Goal: Information Seeking & Learning: Learn about a topic

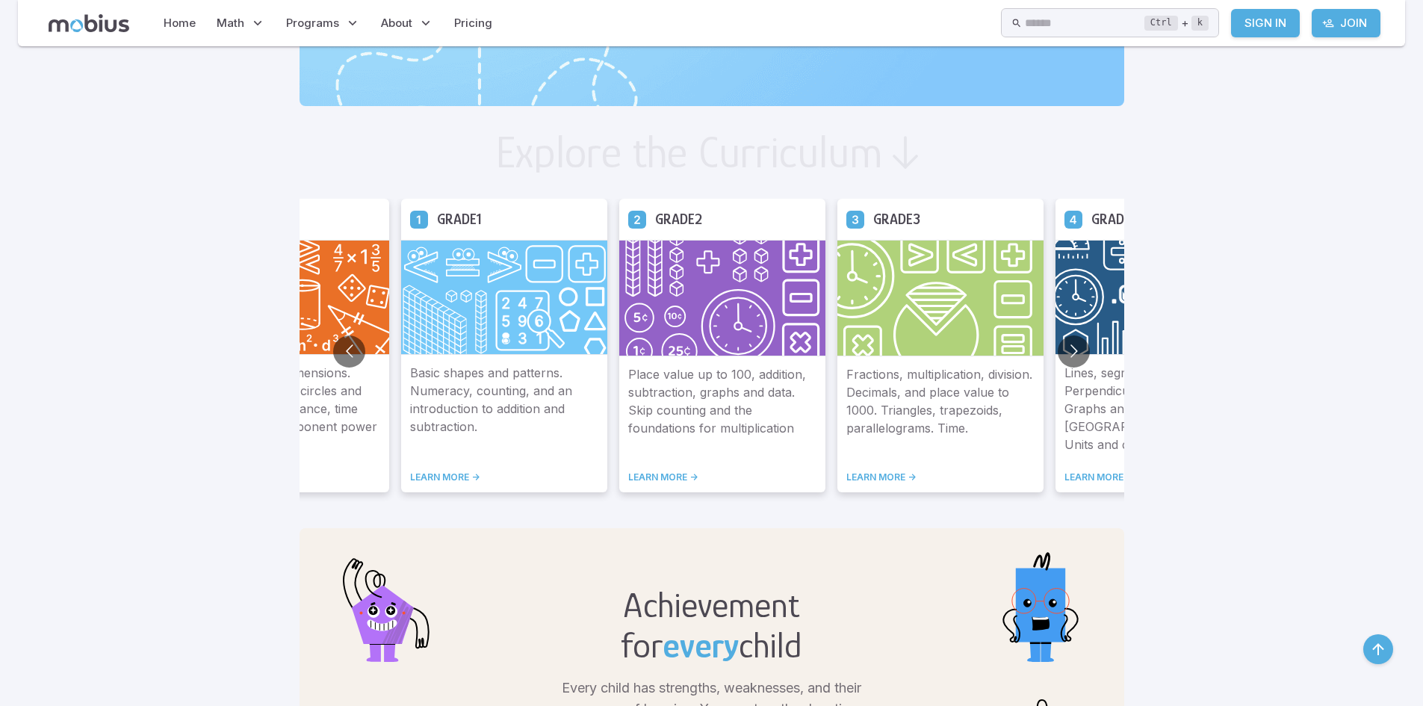
scroll to position [821, 0]
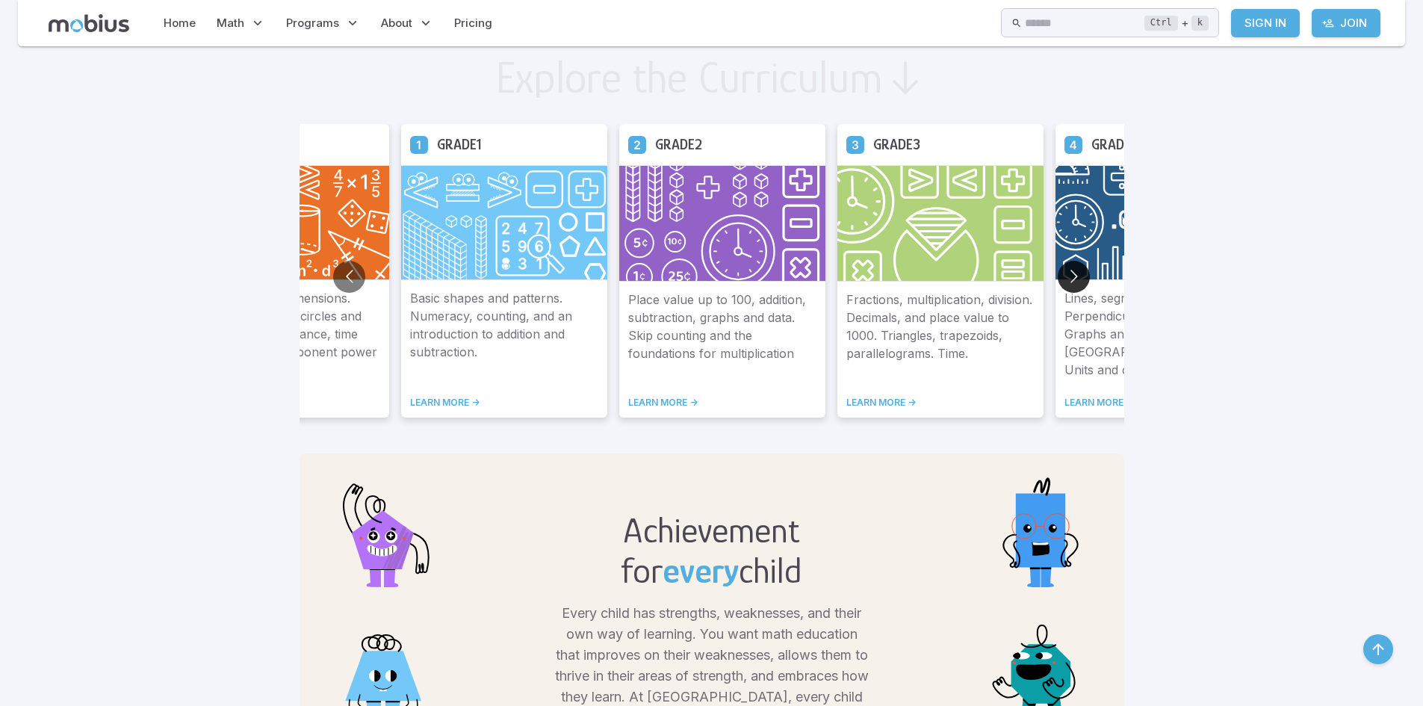
click at [1069, 271] on button "Go to next slide" at bounding box center [1073, 277] width 32 height 32
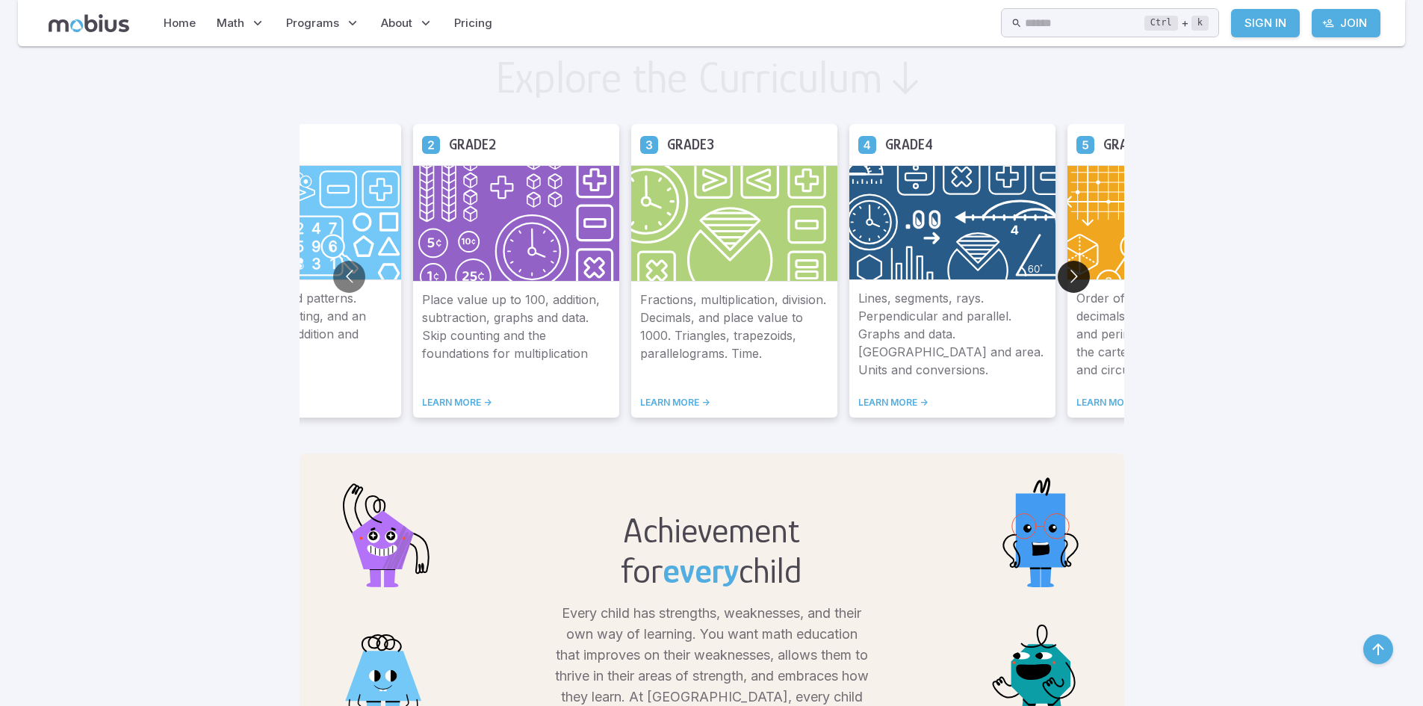
click at [1065, 271] on button "Go to next slide" at bounding box center [1073, 277] width 32 height 32
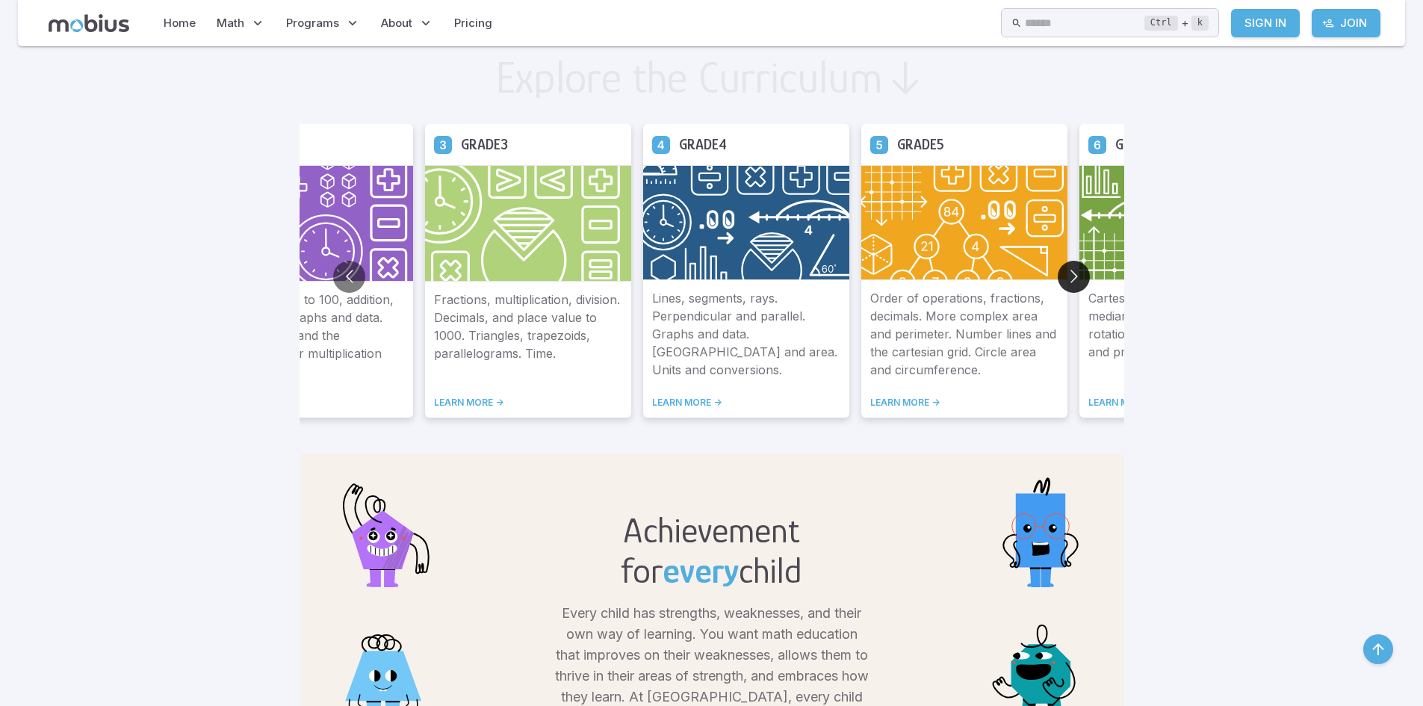
click at [1062, 270] on button "Go to next slide" at bounding box center [1073, 277] width 32 height 32
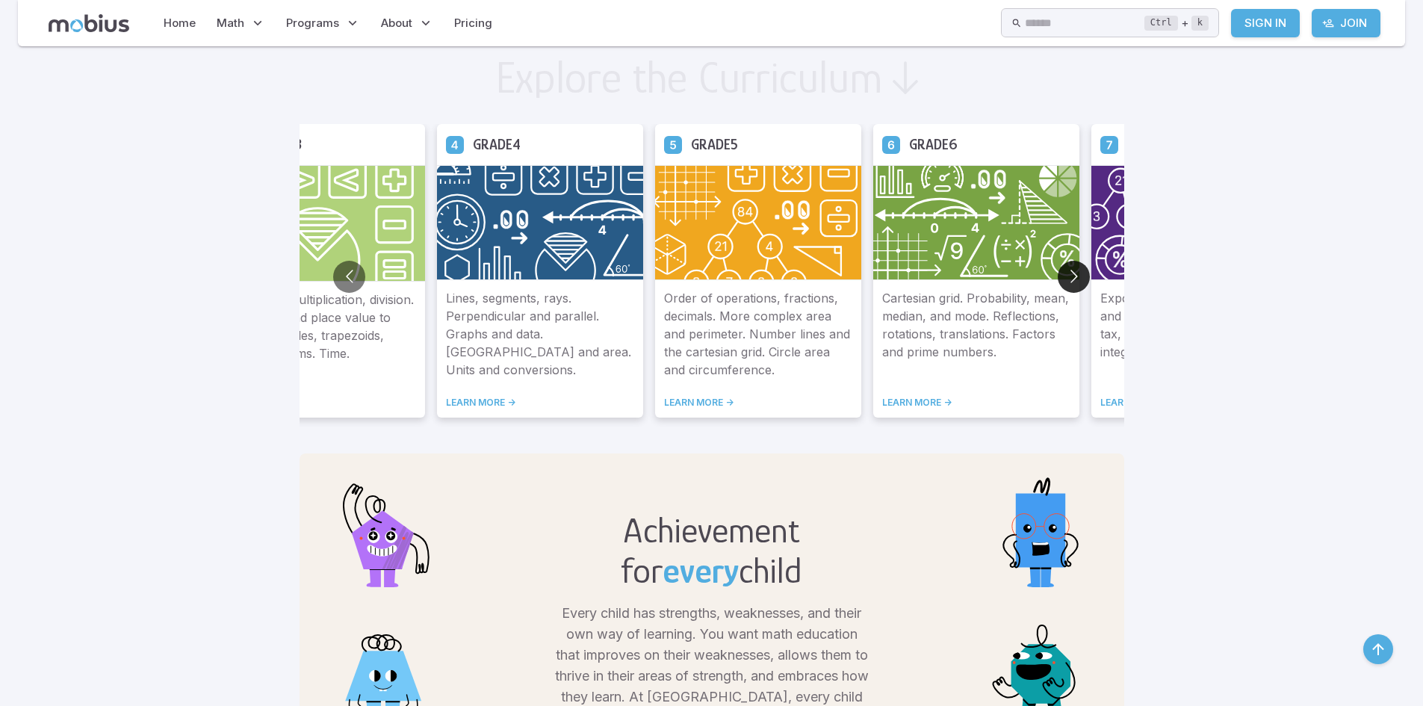
click at [1060, 270] on button "Go to next slide" at bounding box center [1073, 277] width 32 height 32
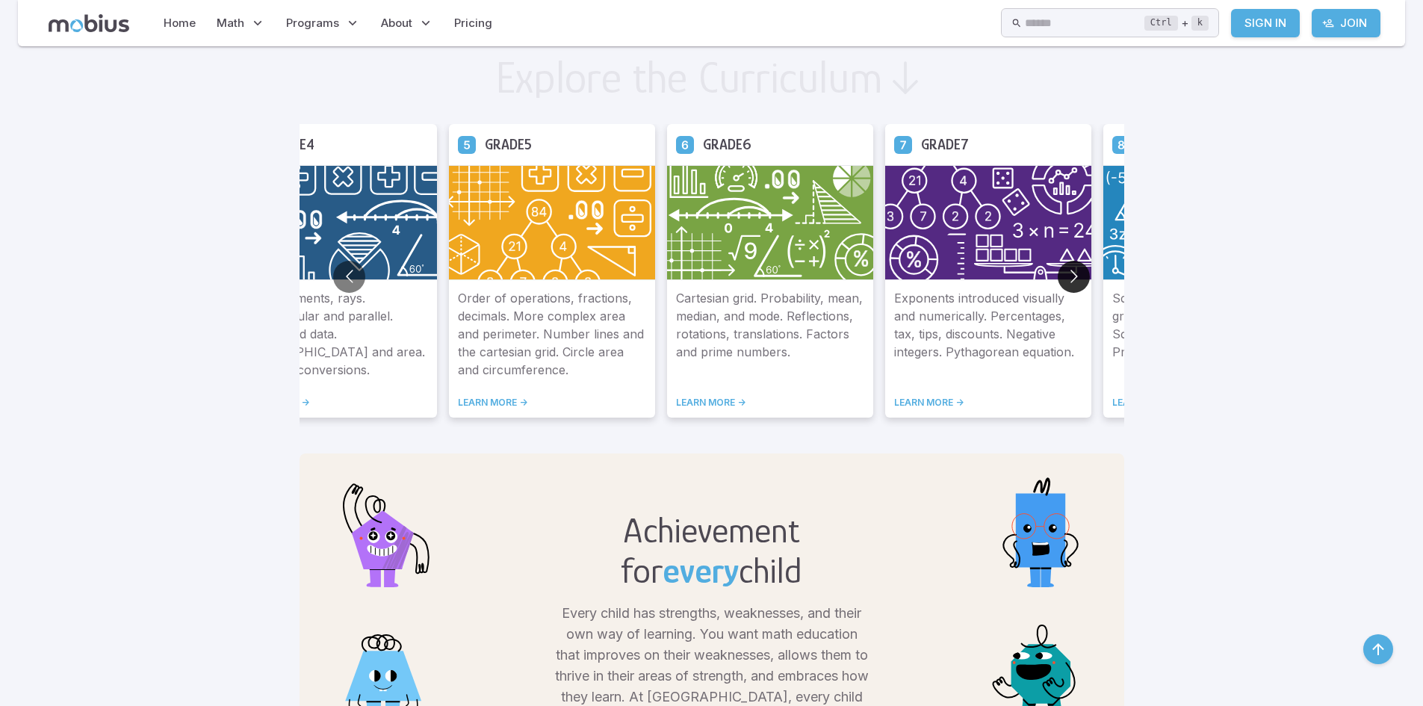
click at [1058, 269] on button "Go to next slide" at bounding box center [1073, 277] width 32 height 32
click at [1056, 268] on img at bounding box center [988, 222] width 206 height 115
click at [1063, 270] on button "Go to next slide" at bounding box center [1073, 277] width 32 height 32
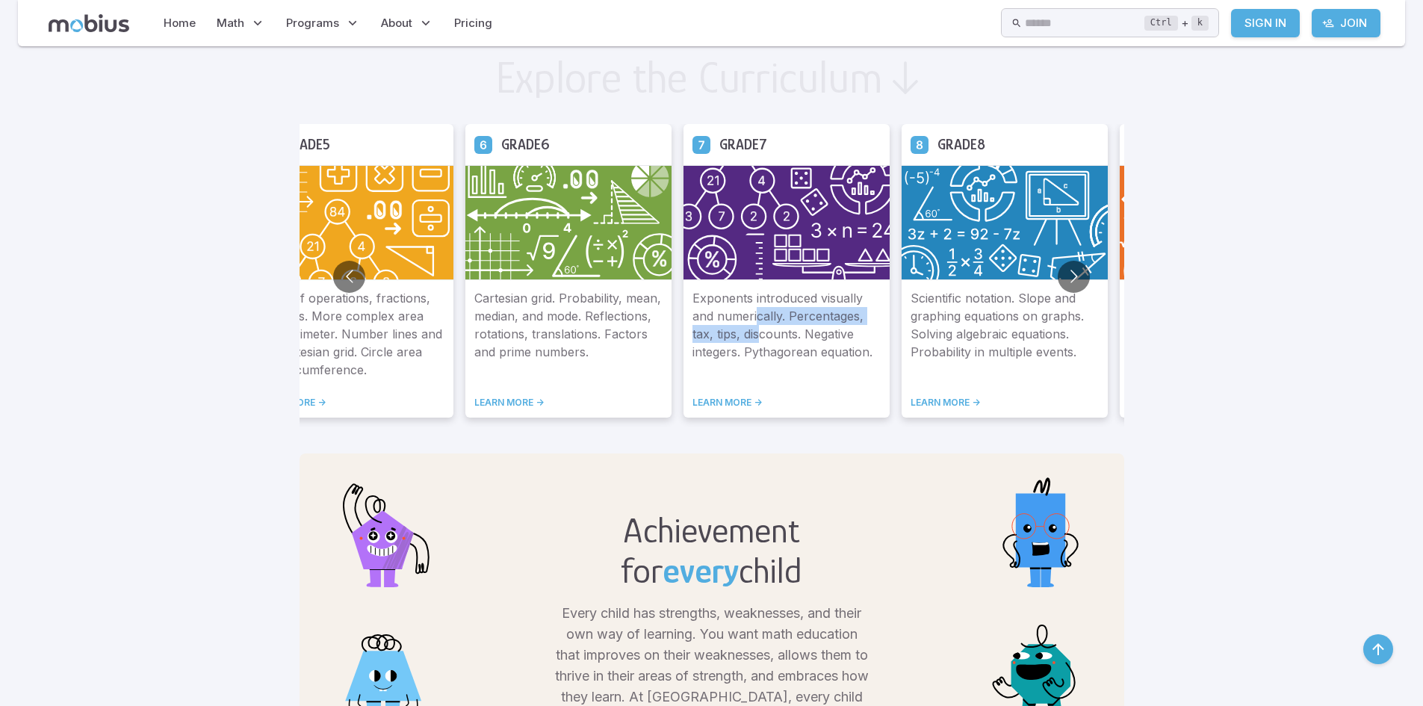
drag, startPoint x: 756, startPoint y: 323, endPoint x: 760, endPoint y: 330, distance: 8.7
click at [760, 330] on p "Exponents introduced visually and numerically. Percentages, tax, tips, discount…" at bounding box center [786, 334] width 188 height 90
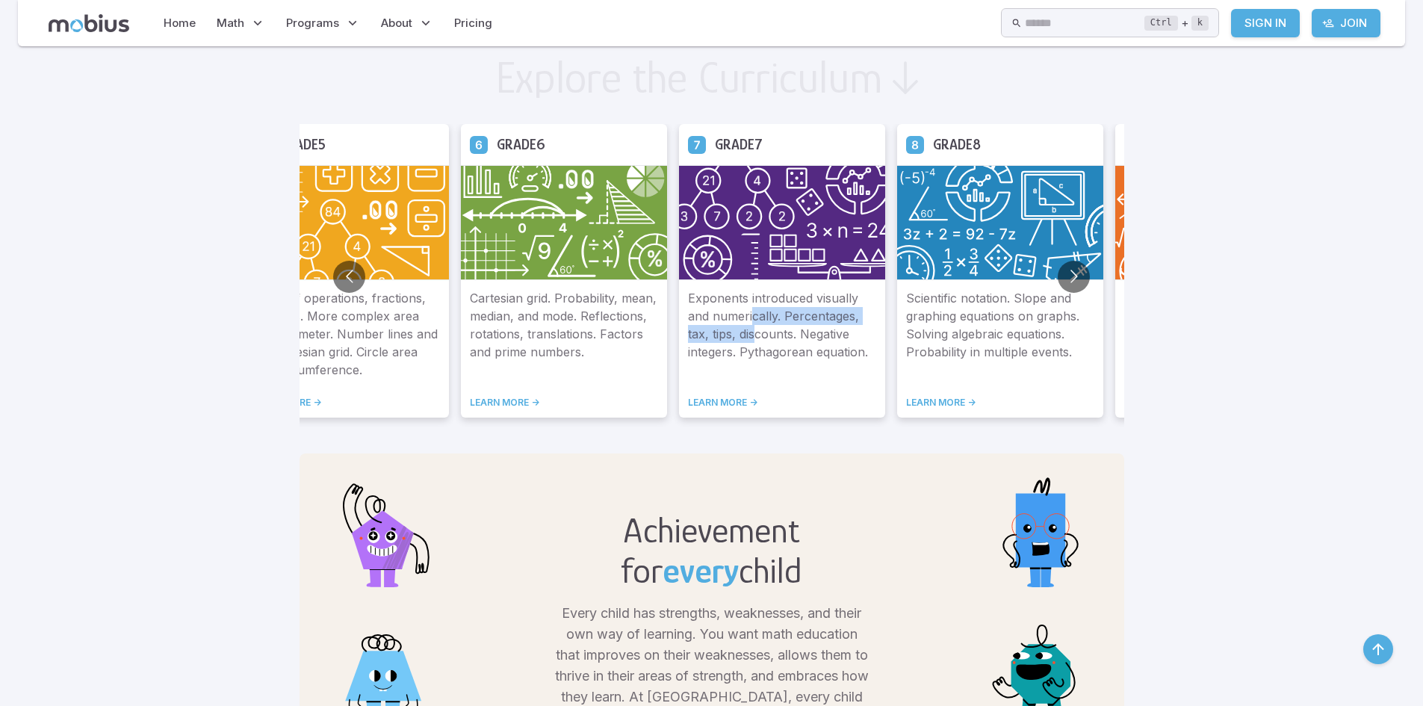
click at [733, 403] on link "LEARN MORE ->" at bounding box center [782, 403] width 188 height 12
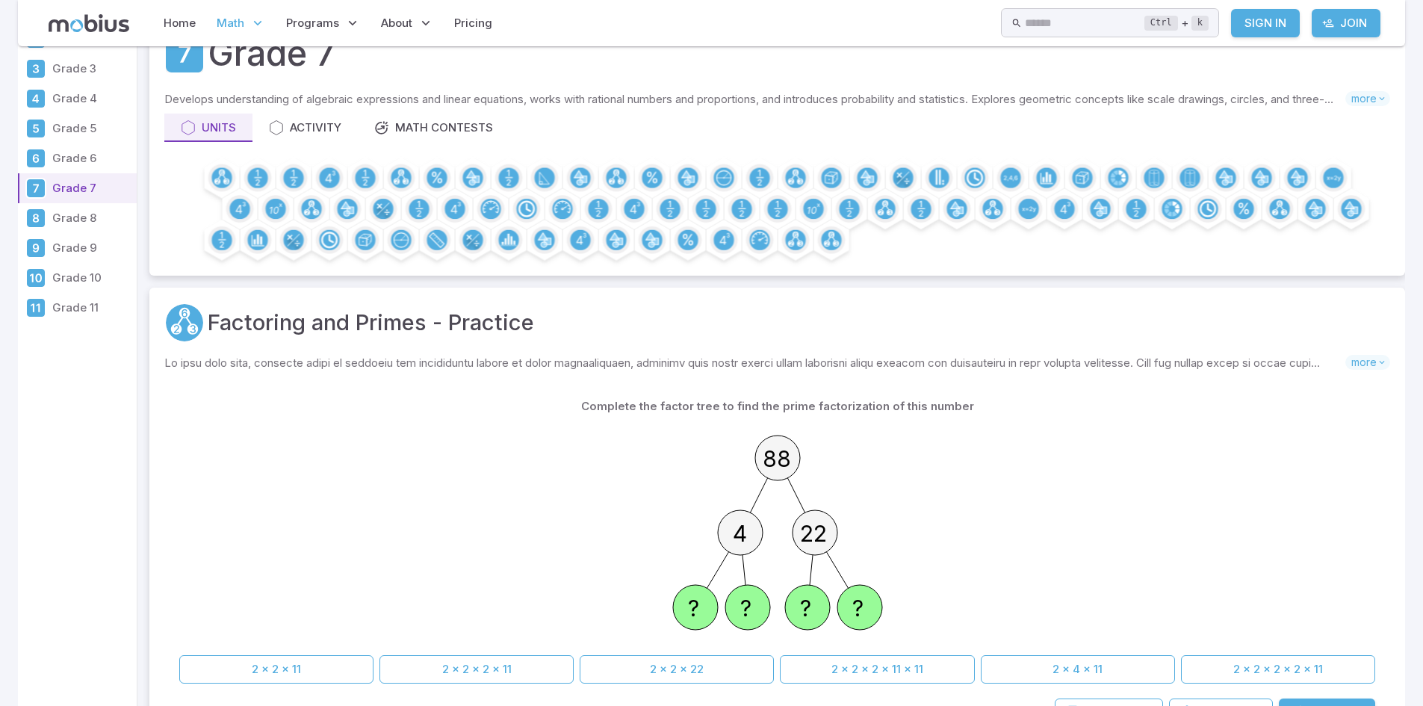
scroll to position [224, 0]
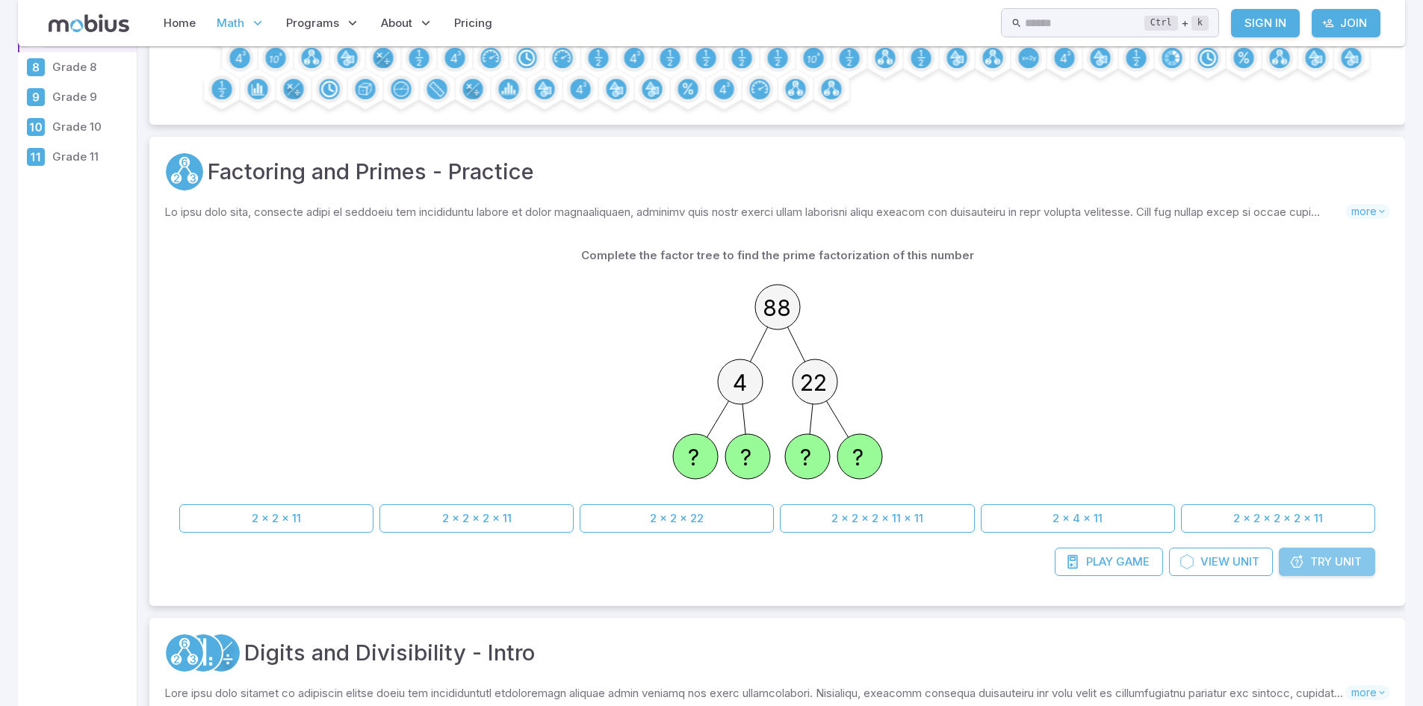
click at [1305, 555] on link "Try Unit" at bounding box center [1326, 561] width 96 height 28
click at [1305, 550] on link "Try Unit" at bounding box center [1326, 561] width 96 height 28
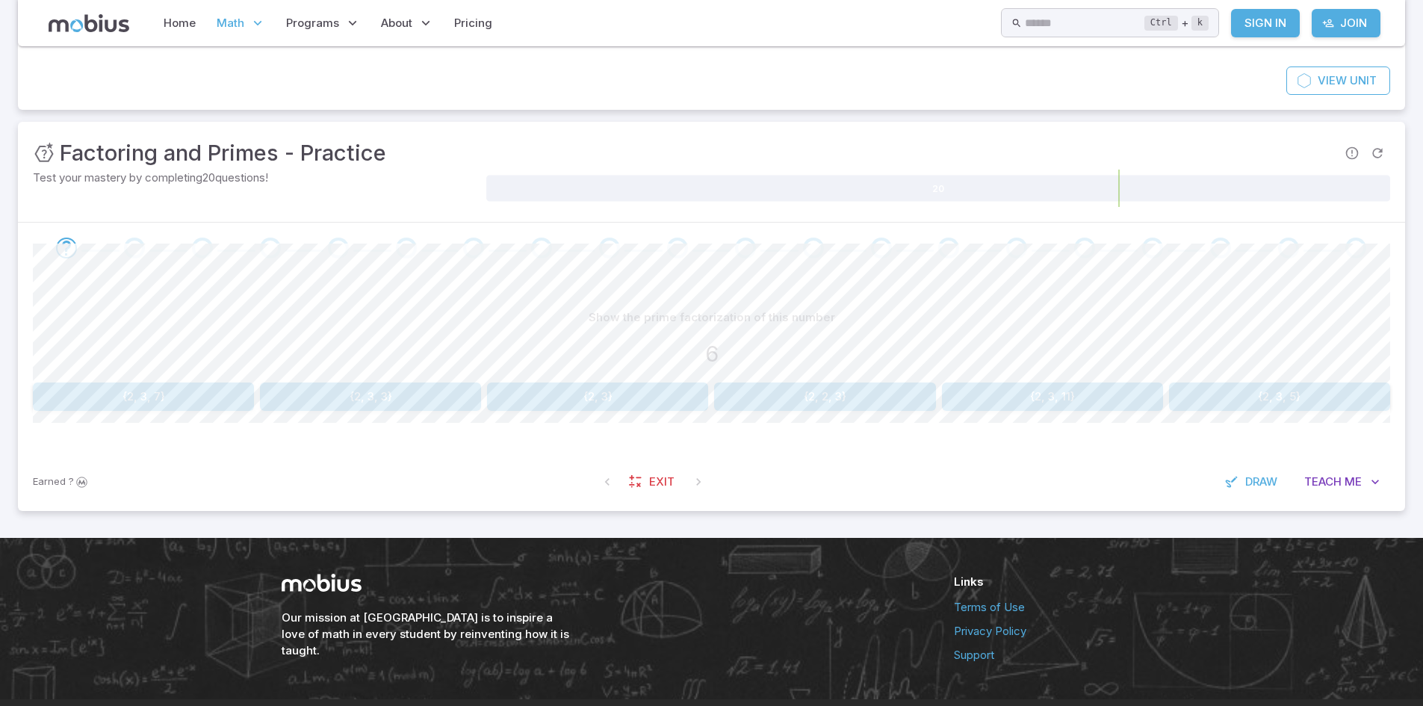
scroll to position [149, 0]
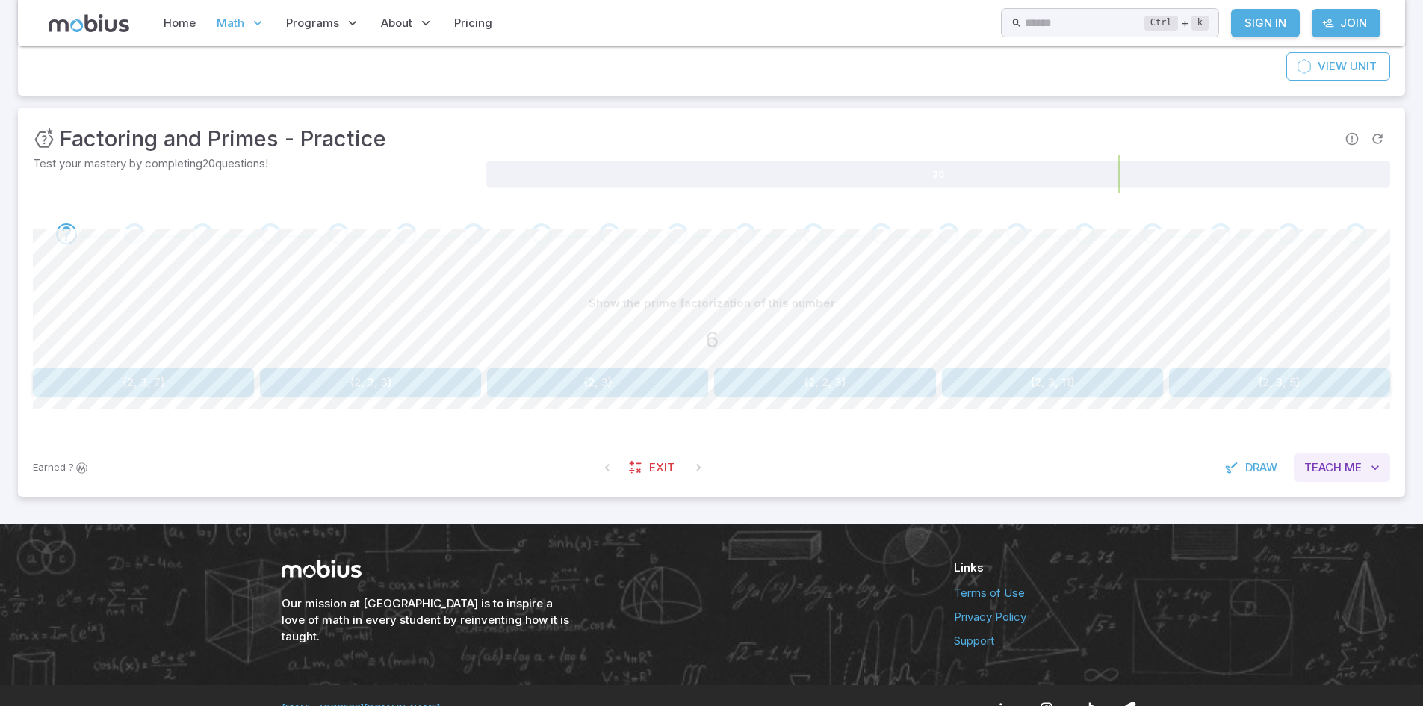
click at [1335, 463] on span "Teach" at bounding box center [1322, 467] width 37 height 16
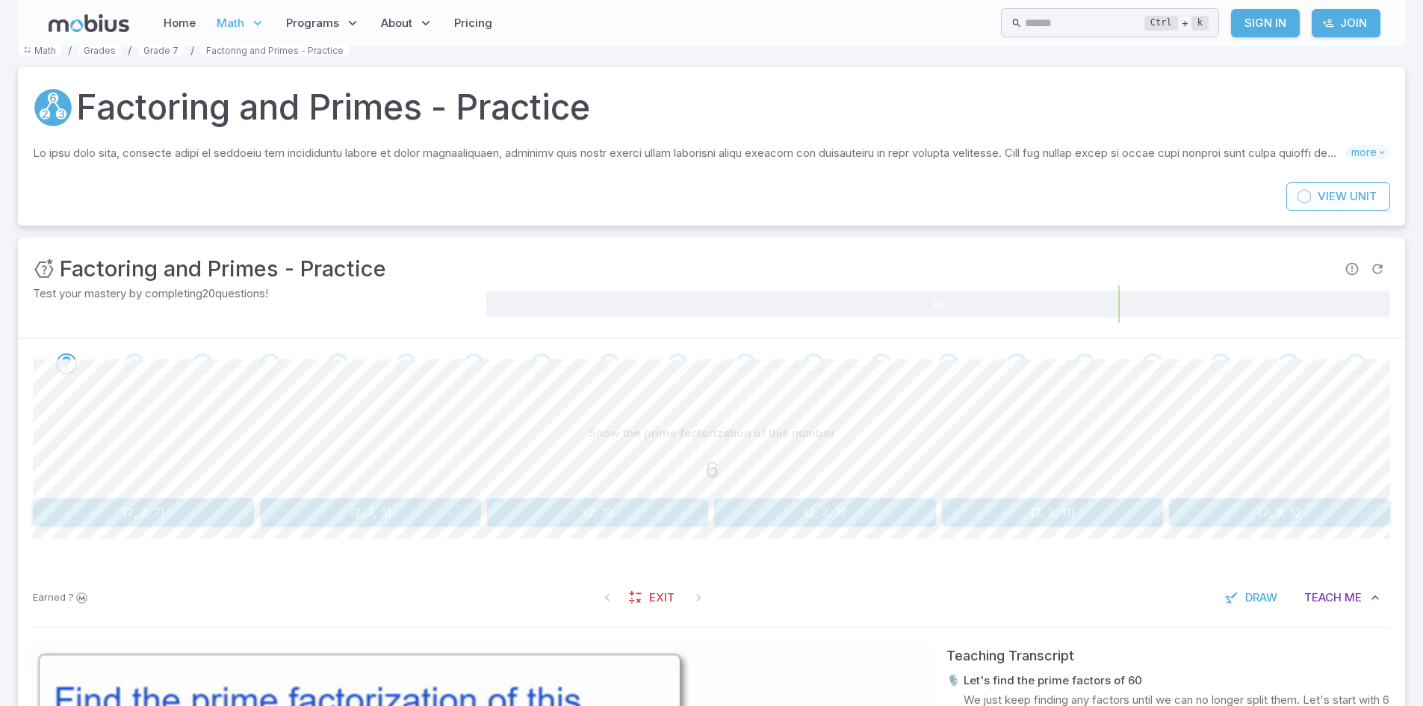
scroll to position [0, 0]
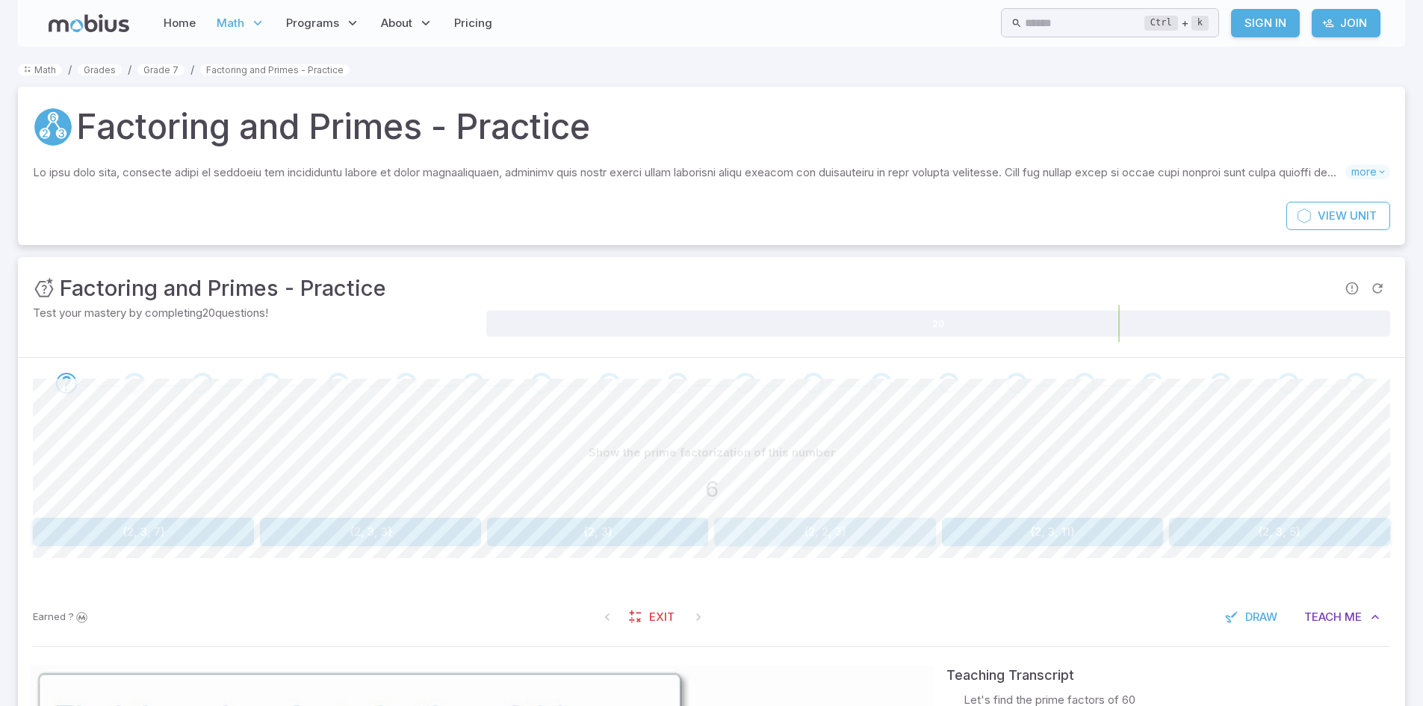
click at [834, 530] on button "{2, 2, 3}" at bounding box center [824, 531] width 221 height 28
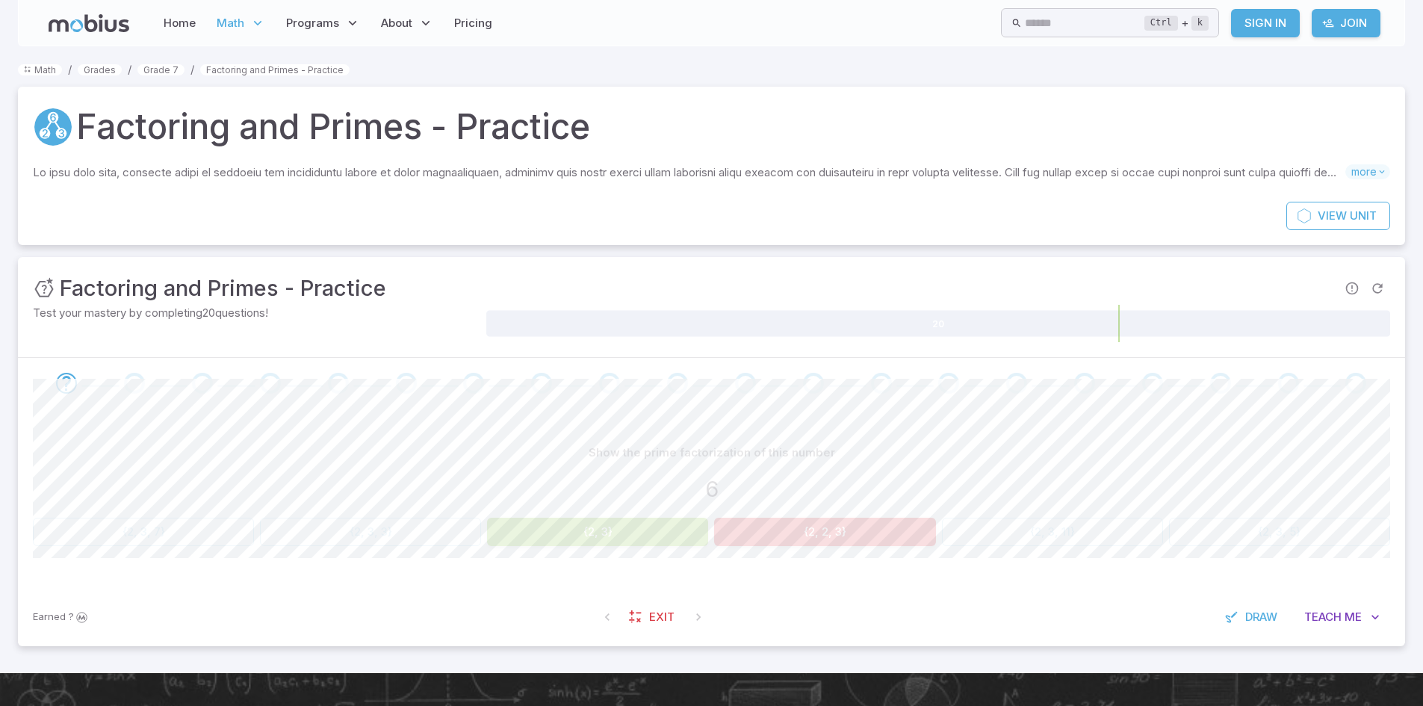
drag, startPoint x: 792, startPoint y: 538, endPoint x: 772, endPoint y: 562, distance: 31.3
click at [775, 560] on div "Show the prime factorization of this number 6 {2, 3, 7} {2, 3, 3} {2, 3} {2, 2,…" at bounding box center [711, 497] width 1357 height 179
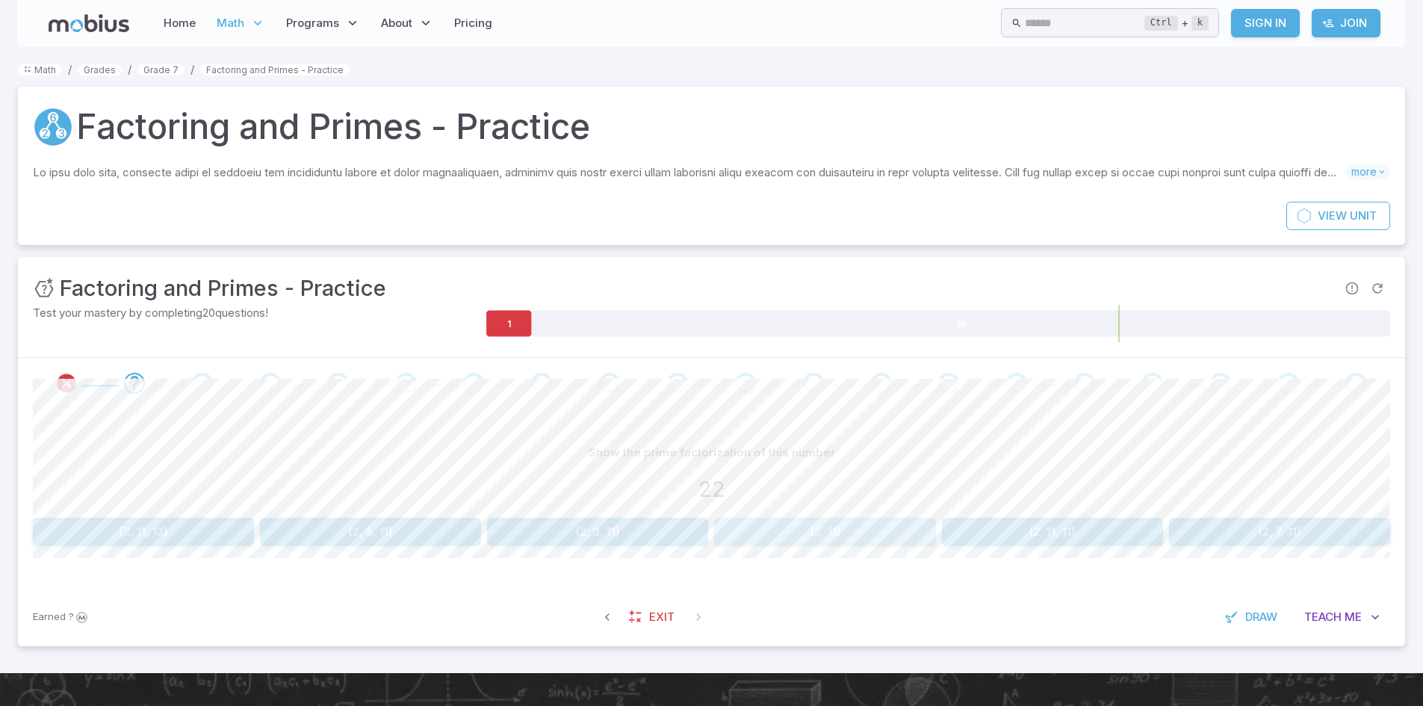
click at [863, 538] on button "{2, 11}" at bounding box center [824, 531] width 221 height 28
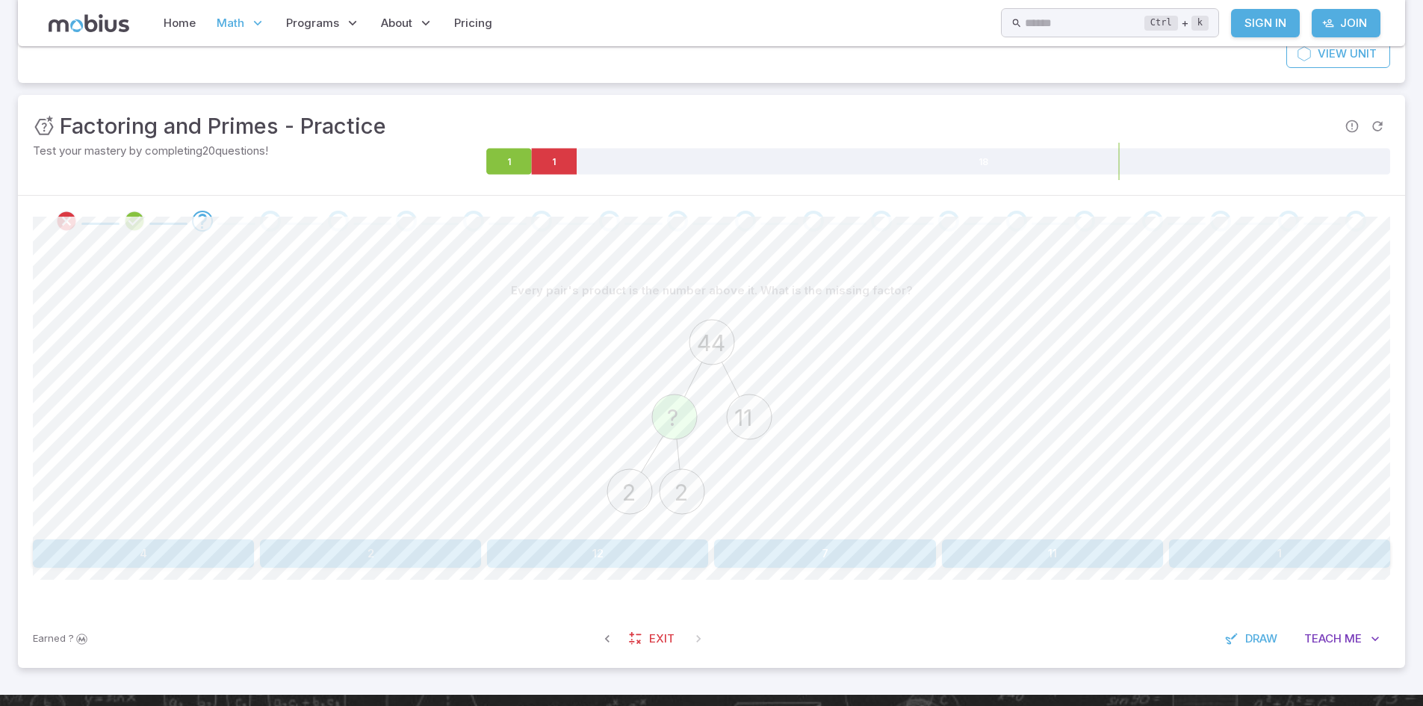
scroll to position [224, 0]
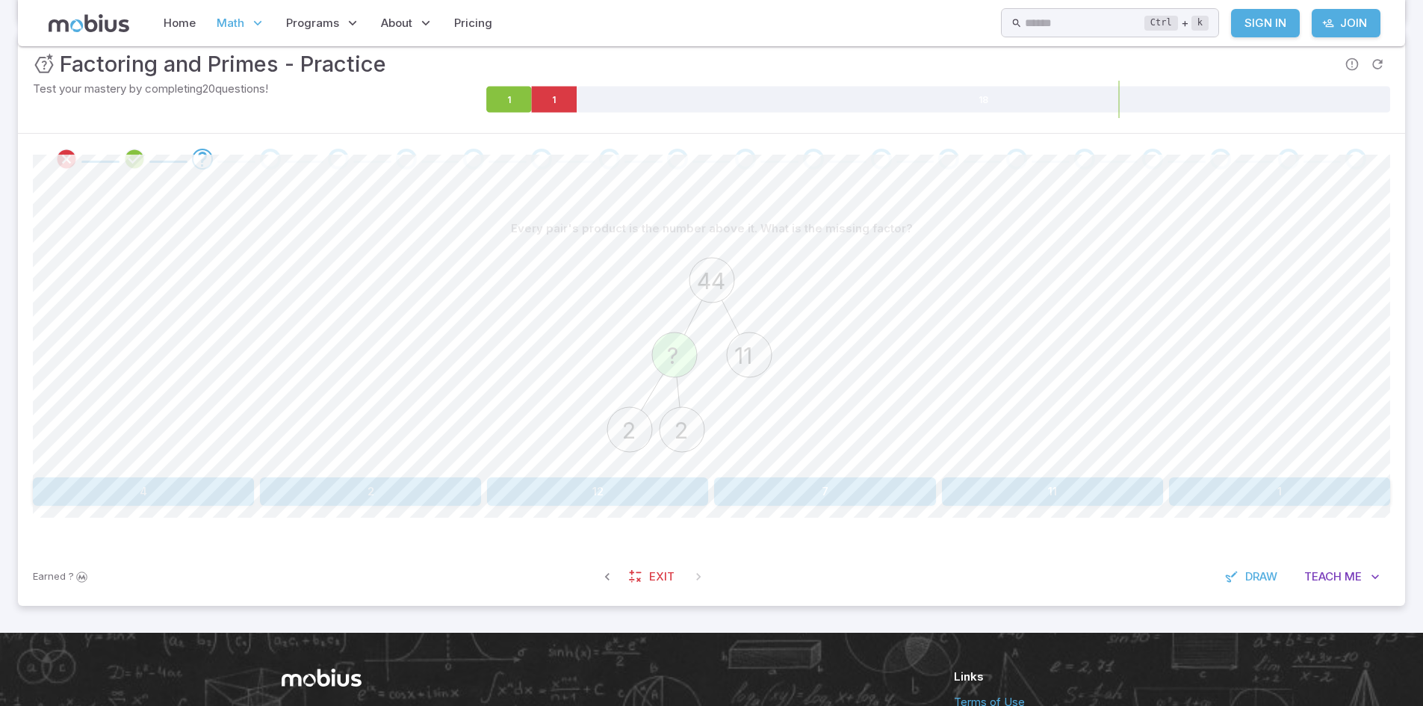
click at [159, 488] on button "4" at bounding box center [143, 491] width 221 height 28
click at [884, 468] on div "50 ? ? ?" at bounding box center [711, 357] width 1357 height 229
click at [877, 490] on button "2 x 5 x 5" at bounding box center [824, 491] width 221 height 28
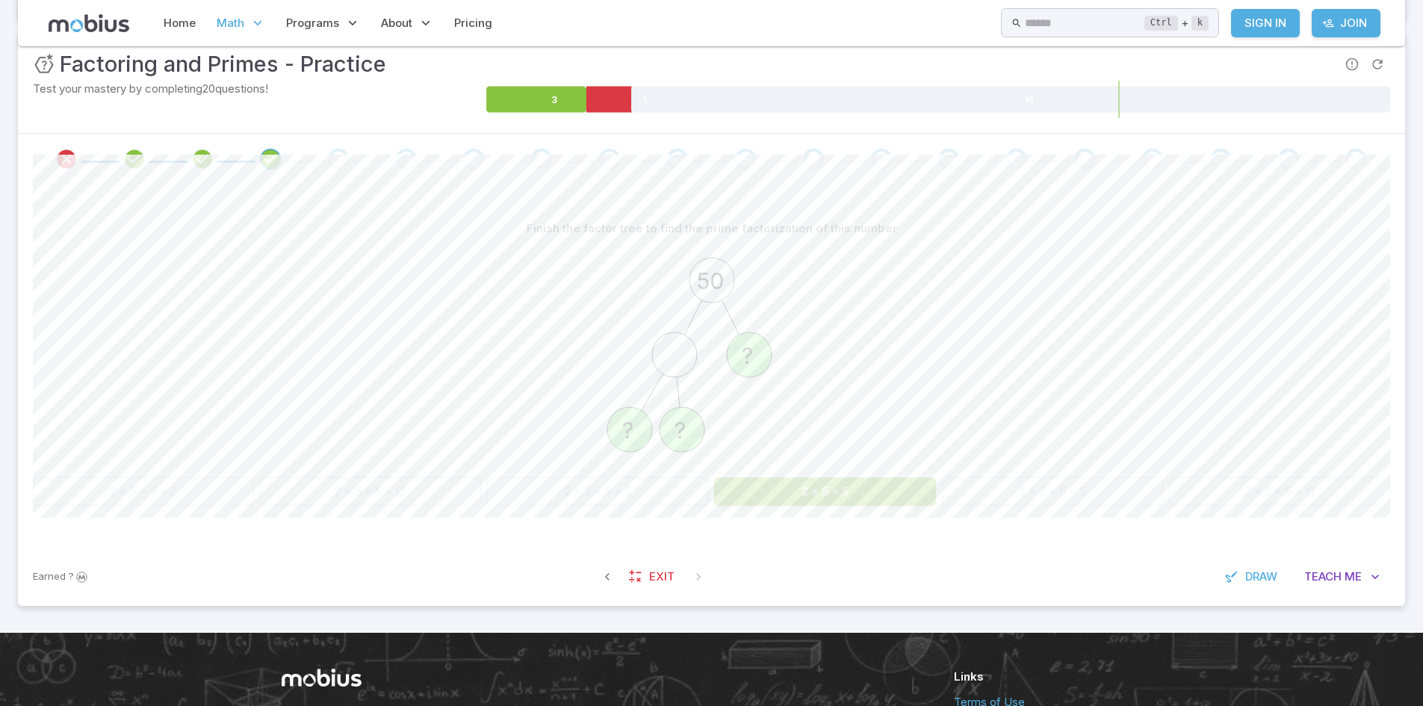
scroll to position [175, 0]
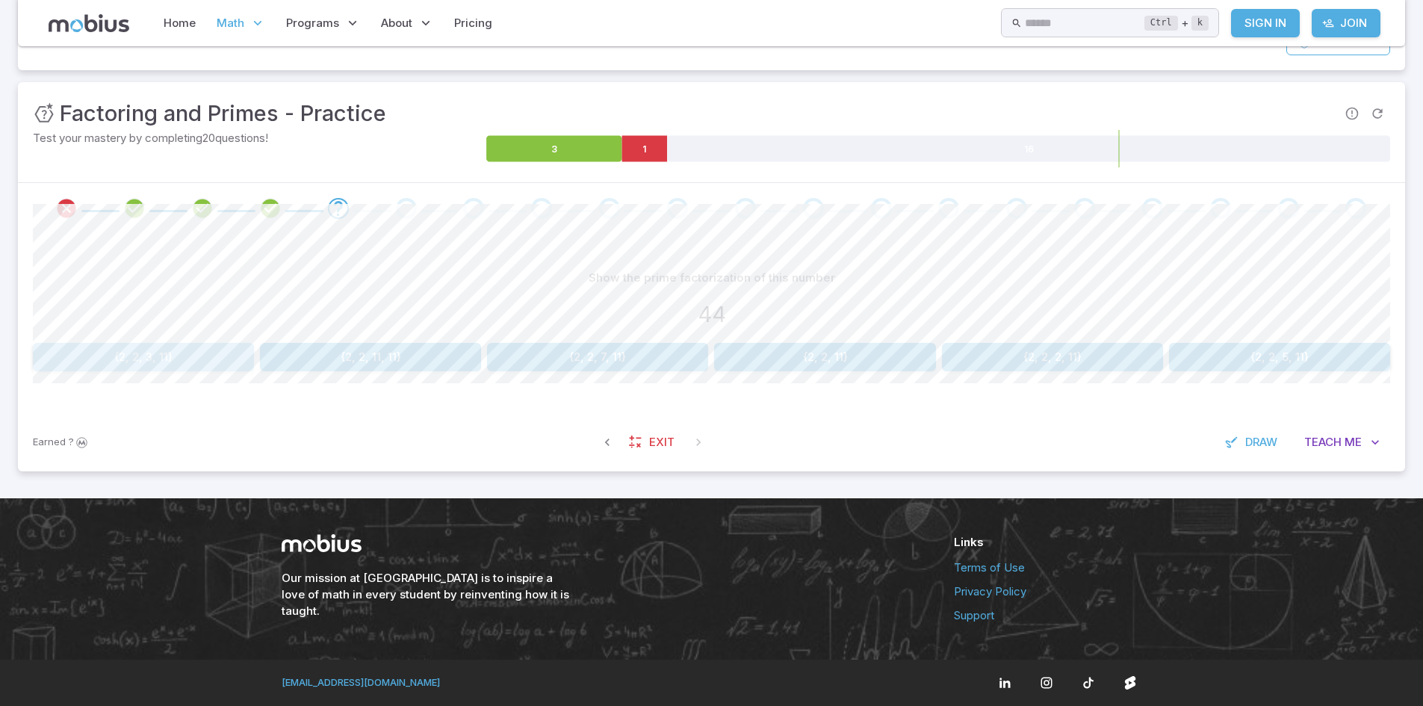
click at [234, 366] on button "{2, 2, 3, 11}" at bounding box center [143, 357] width 221 height 28
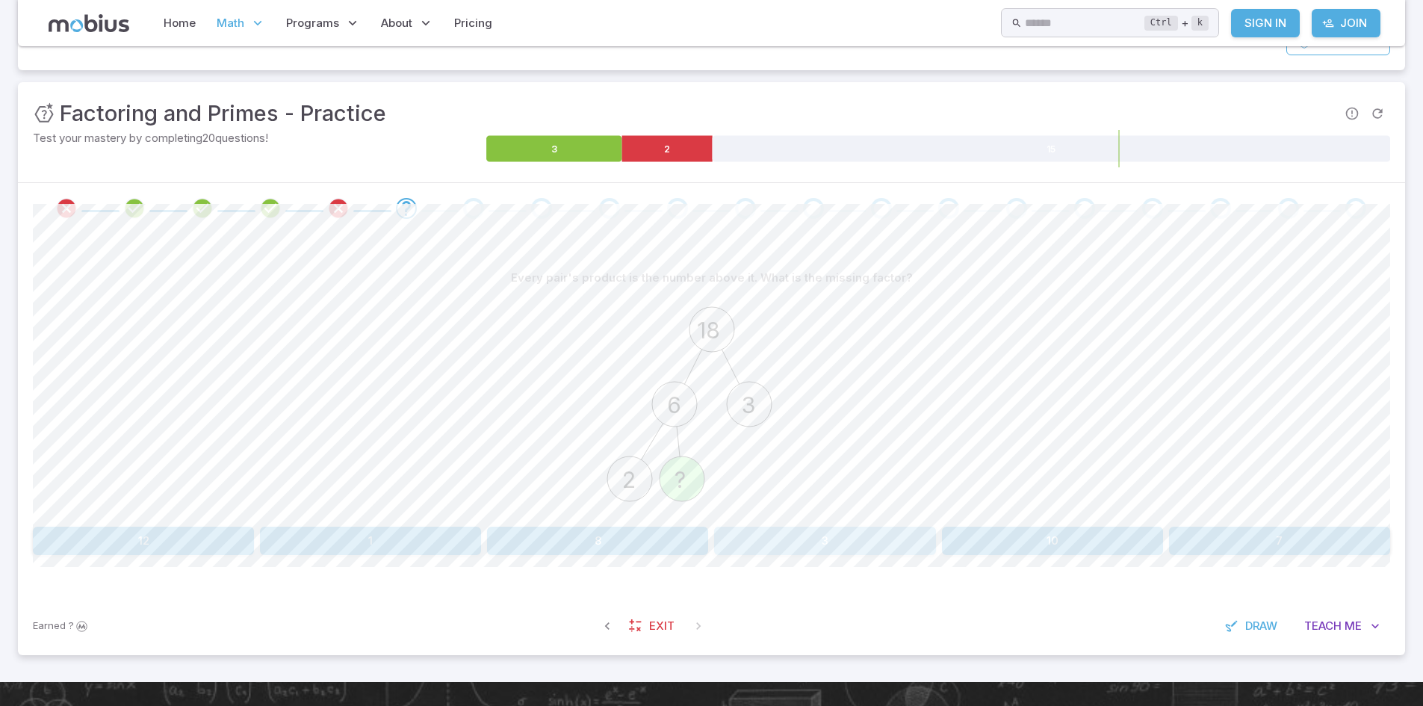
click at [835, 541] on button "3" at bounding box center [824, 540] width 221 height 28
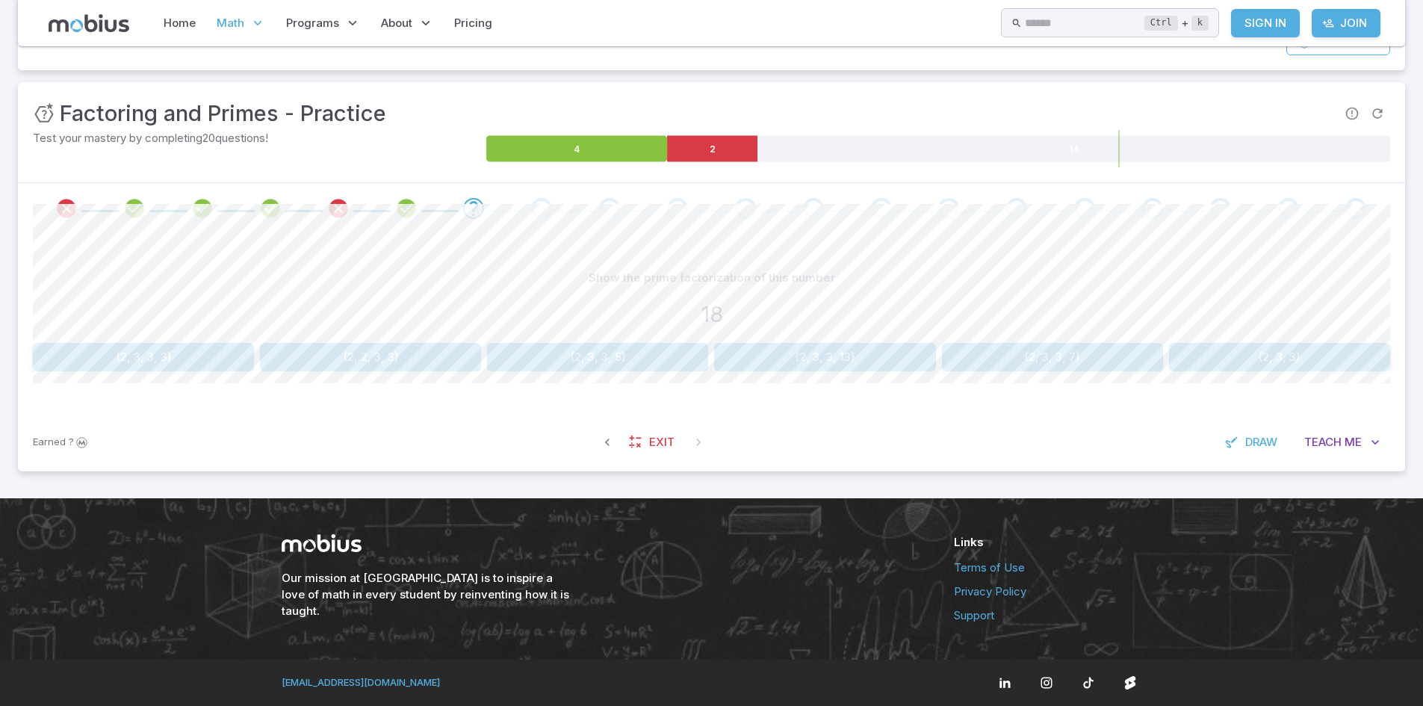
click at [394, 357] on button "{2, 2, 3, 3}" at bounding box center [370, 357] width 221 height 28
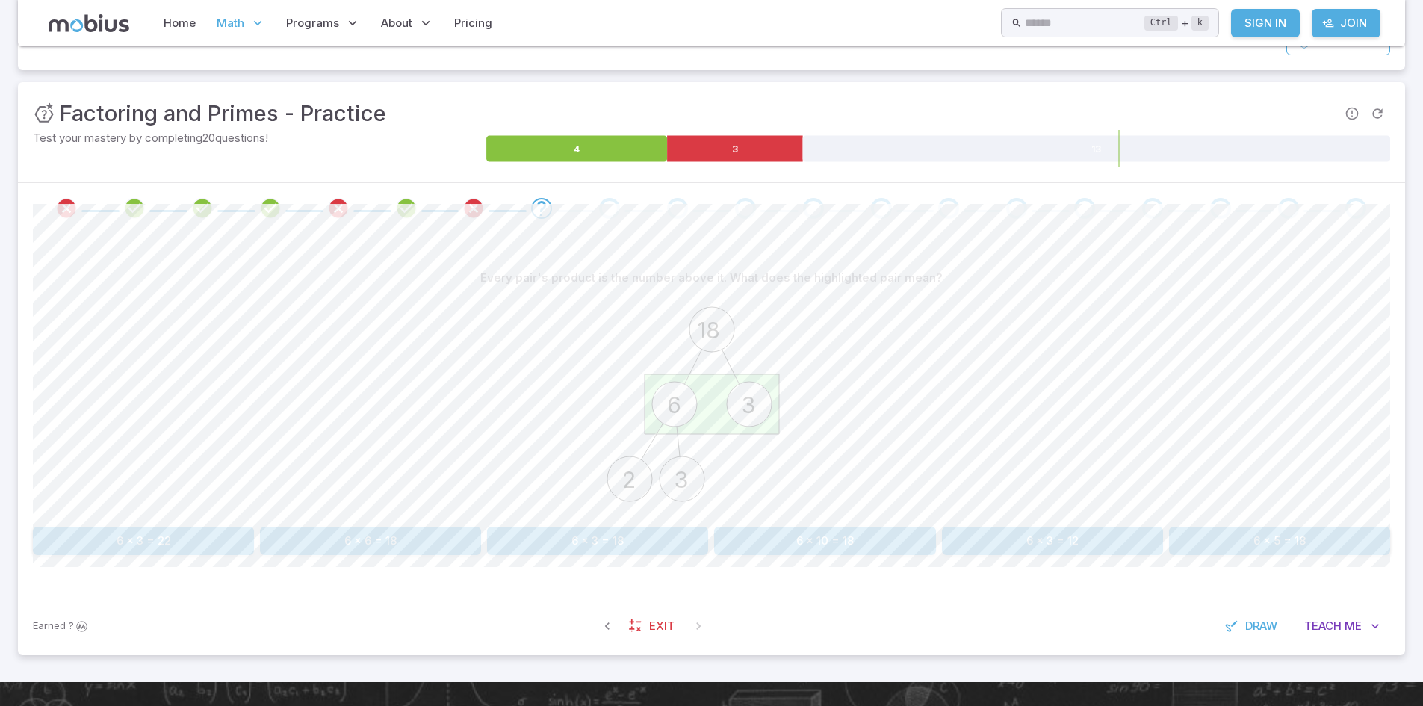
click at [599, 534] on button "6 x 3 = 18" at bounding box center [597, 540] width 221 height 28
click at [415, 542] on button "2 x 2 x 2 x 11" at bounding box center [370, 540] width 221 height 28
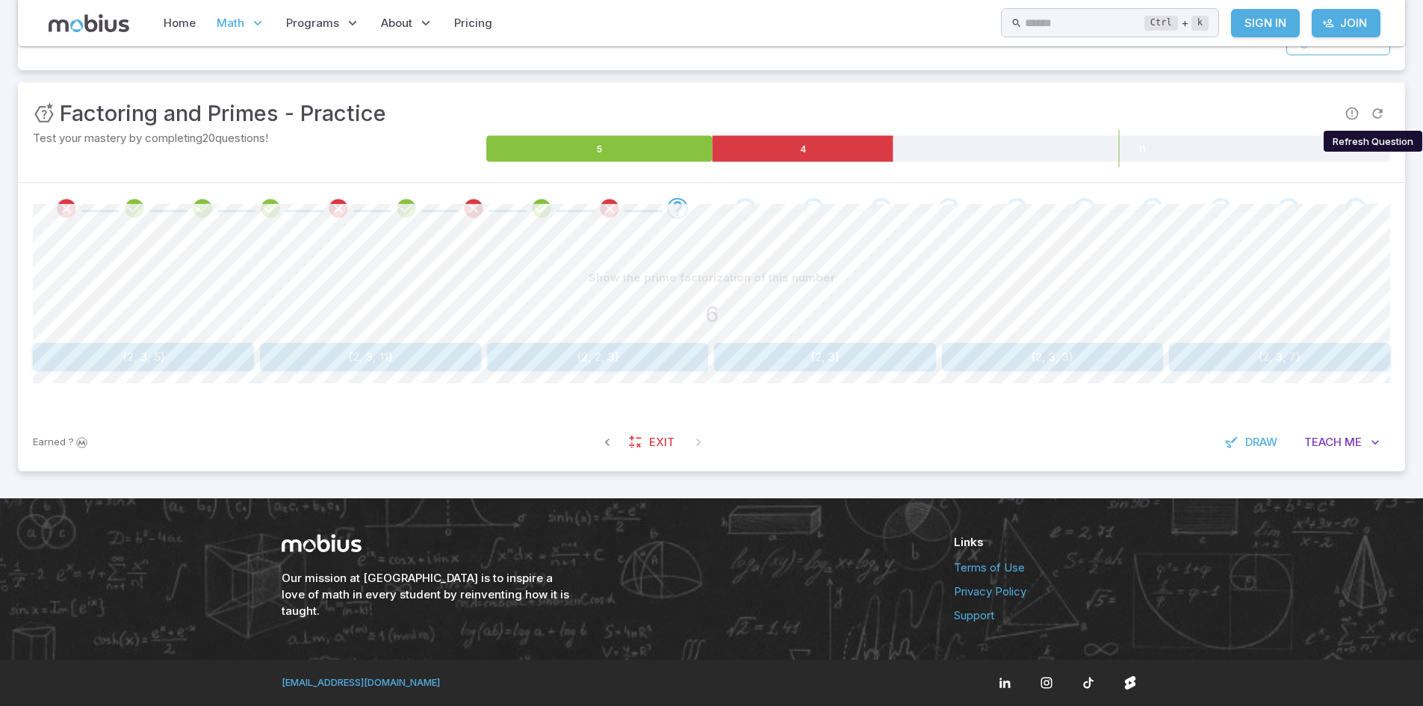
click at [1386, 112] on button "Refresh Question" at bounding box center [1376, 113] width 25 height 25
click at [183, 361] on button "{7, 7, 11}" at bounding box center [143, 357] width 221 height 28
click at [189, 357] on button "{2, 2}" at bounding box center [143, 357] width 221 height 28
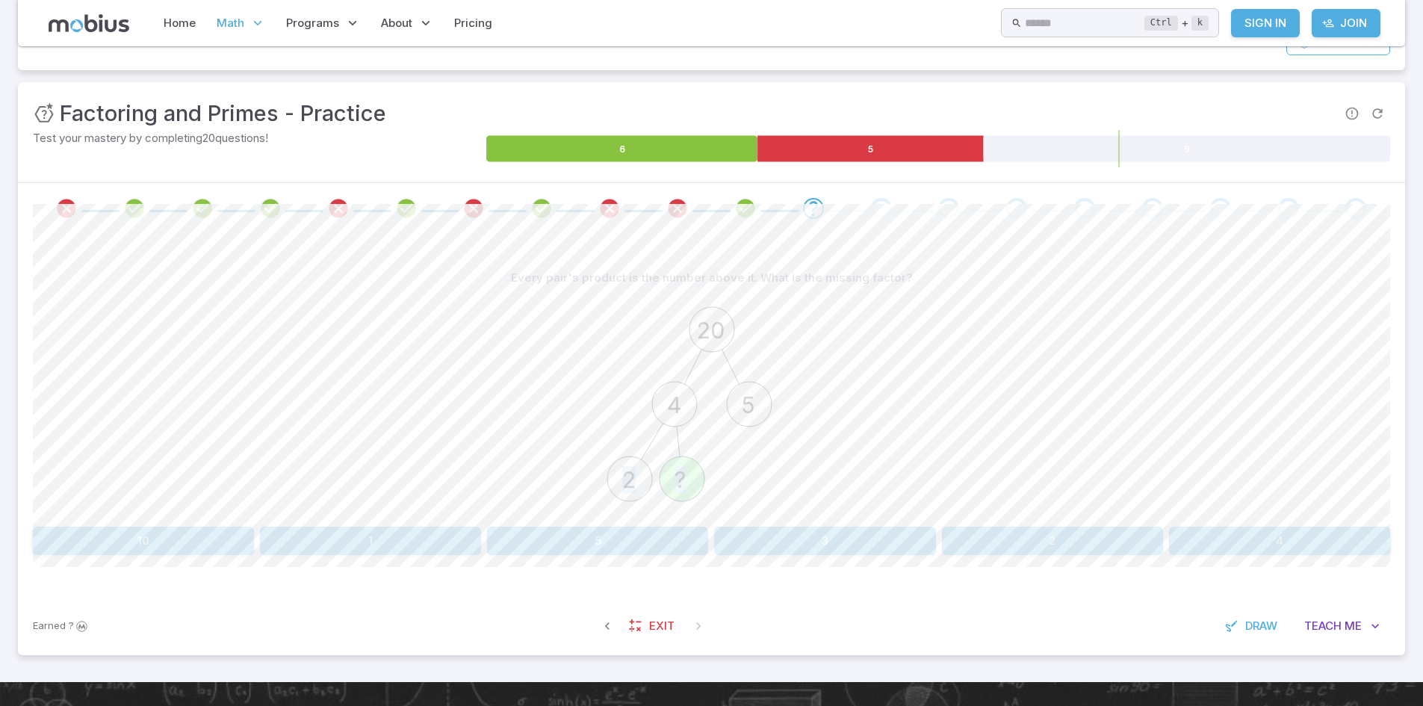
click at [1006, 523] on div "Every pair's product is the number above it. What is the missing factor? 20 4 5…" at bounding box center [711, 409] width 1357 height 291
click at [1008, 535] on button "2" at bounding box center [1052, 540] width 221 height 28
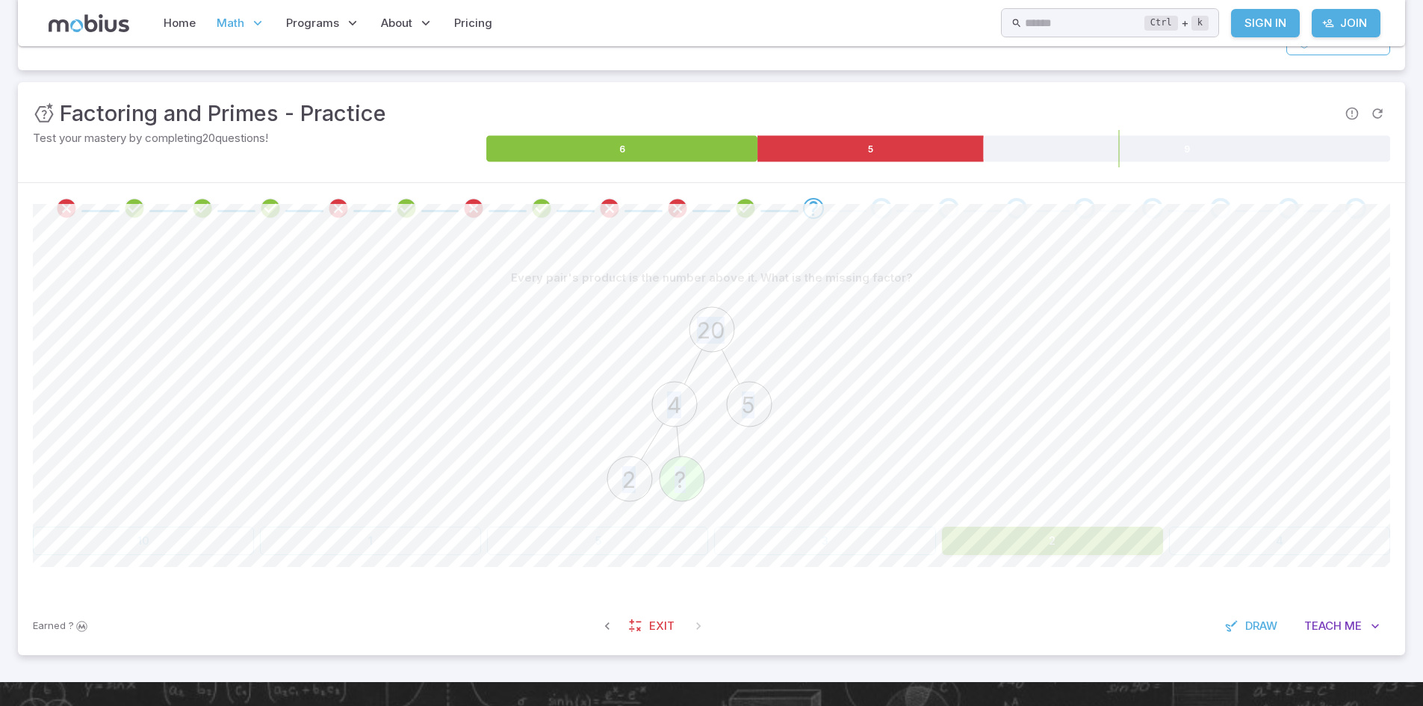
click at [977, 440] on div "20 4 5 2 ?" at bounding box center [711, 406] width 1357 height 229
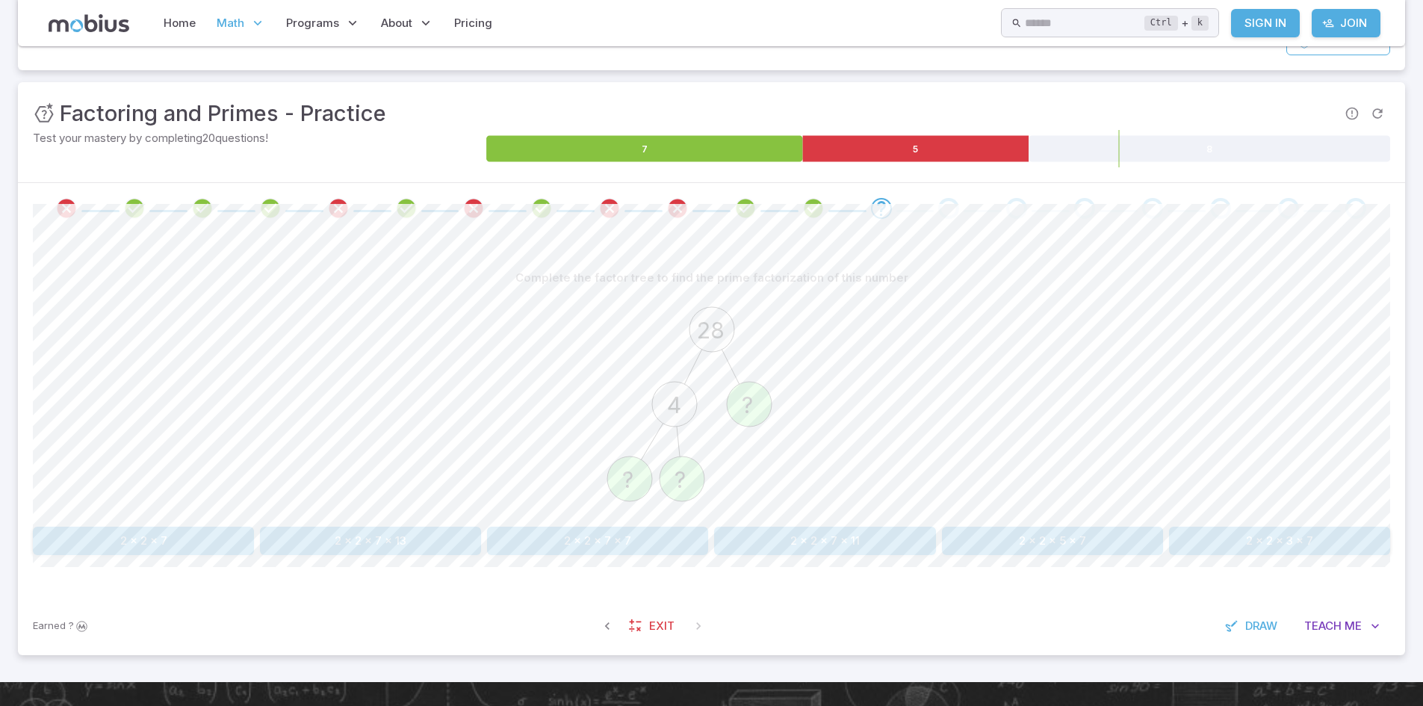
click at [170, 537] on button "2 x 2 x 7" at bounding box center [143, 540] width 221 height 28
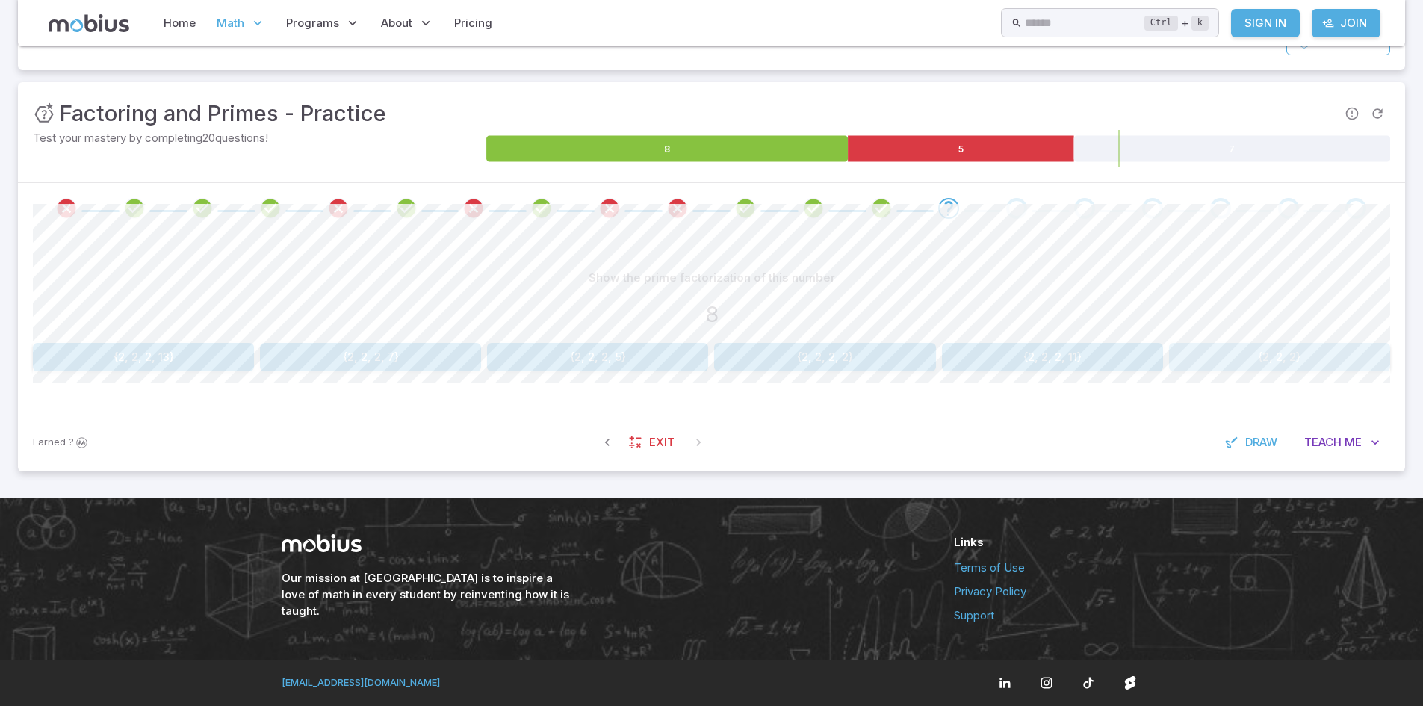
drag, startPoint x: 1323, startPoint y: 359, endPoint x: 1308, endPoint y: 355, distance: 16.1
click at [1308, 355] on button "{2, 2, 2}" at bounding box center [1279, 357] width 221 height 28
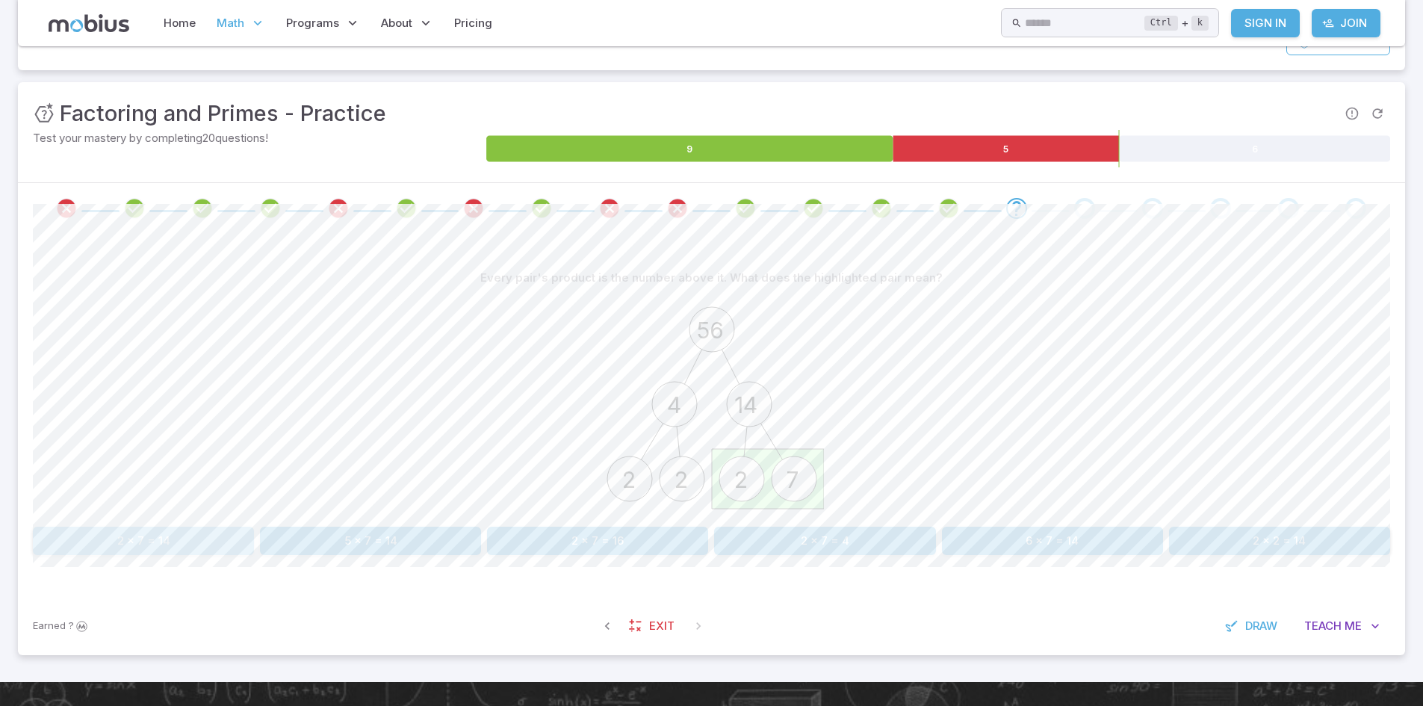
click at [201, 546] on button "2 x 7 = 14" at bounding box center [143, 540] width 221 height 28
click at [191, 549] on button "2 x 2 x 2 x 5" at bounding box center [143, 540] width 221 height 28
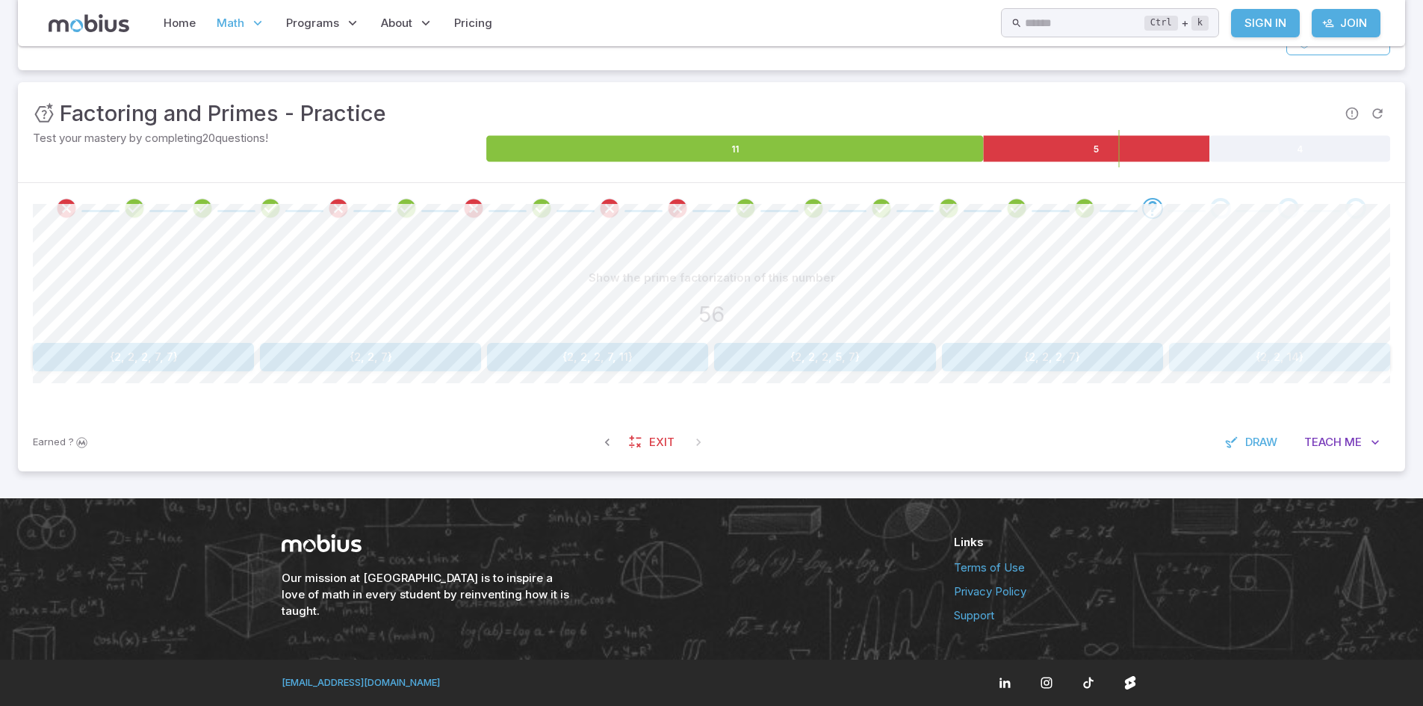
drag, startPoint x: 1238, startPoint y: 370, endPoint x: 1202, endPoint y: 376, distance: 36.3
click at [1223, 373] on div "Show the prime factorization of this number 56 {2, 2, 2, 7, 7} {2, 2, 7} {2, 2,…" at bounding box center [711, 323] width 1357 height 179
click at [1266, 344] on button "{2, 2, 14}" at bounding box center [1279, 357] width 221 height 28
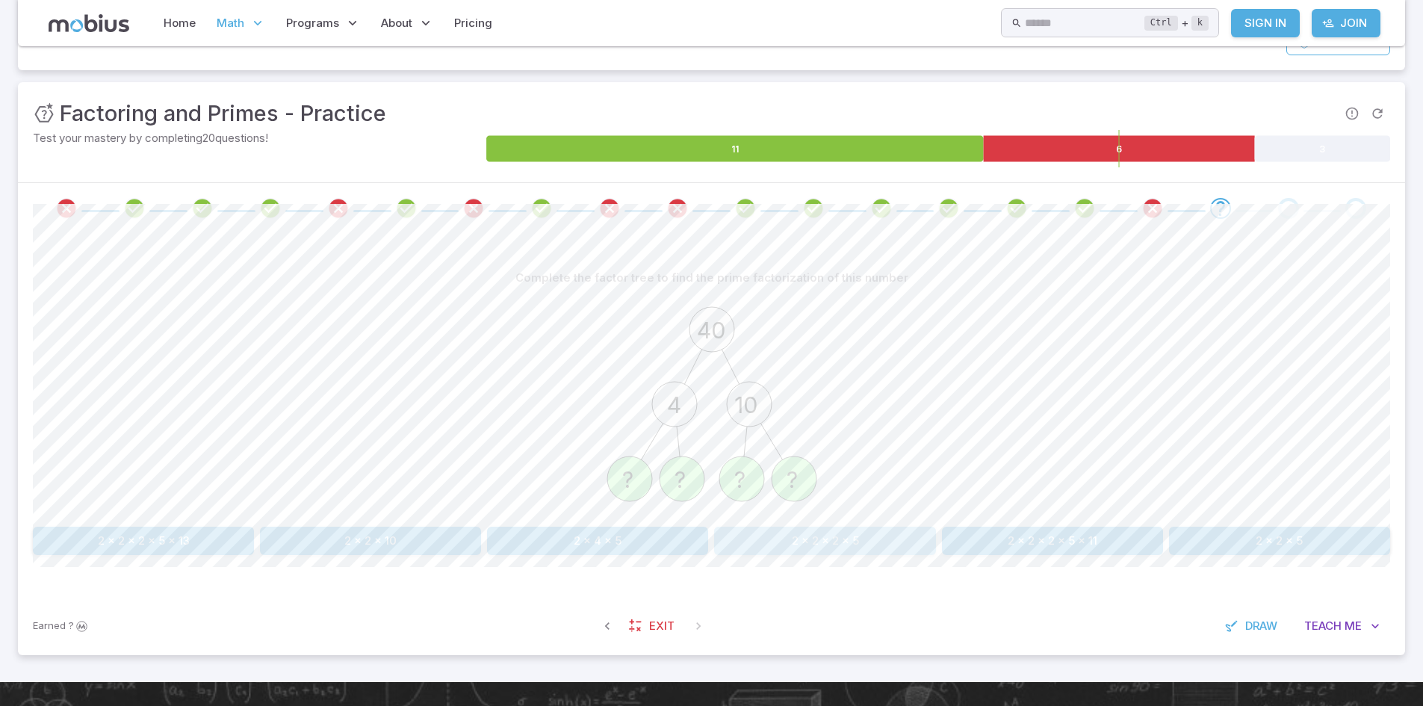
click at [857, 544] on button "2 x 2 x 2 x 5" at bounding box center [824, 540] width 221 height 28
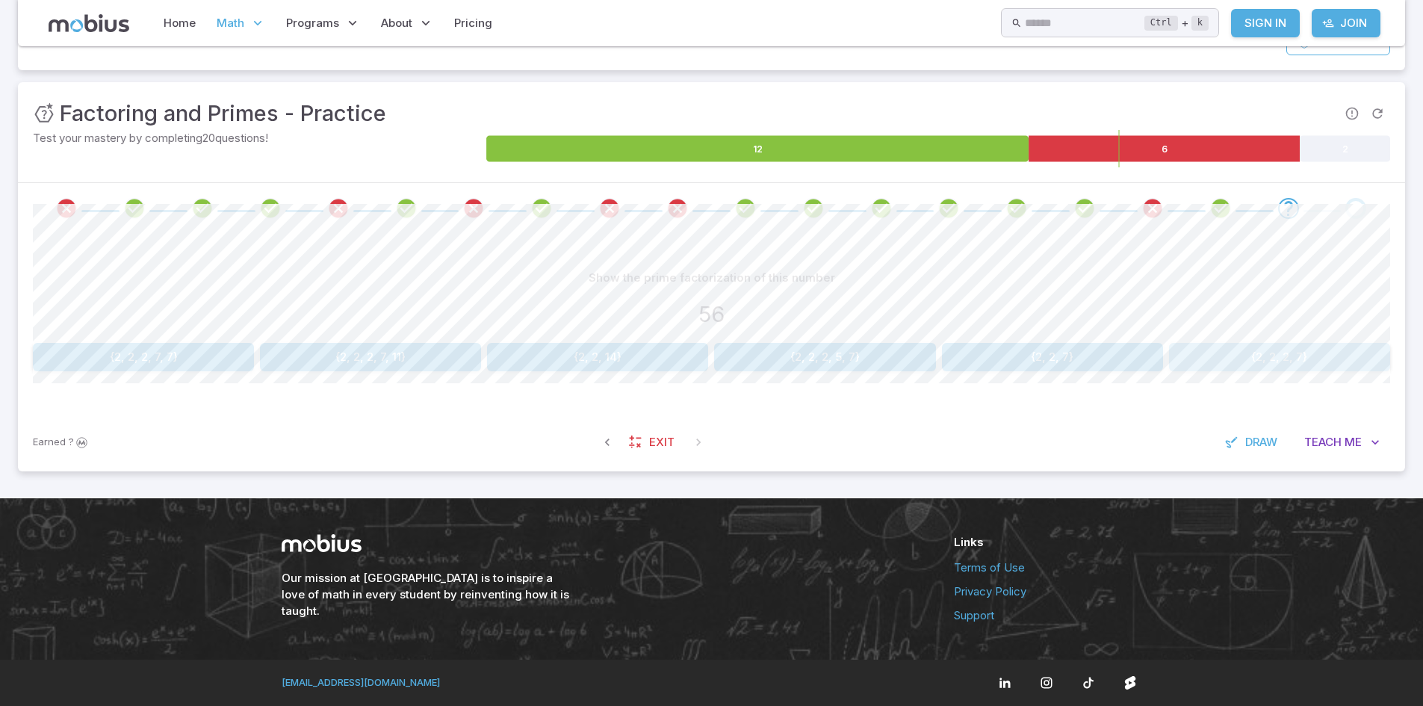
click at [1258, 352] on button "{2, 2, 2, 7}" at bounding box center [1279, 357] width 221 height 28
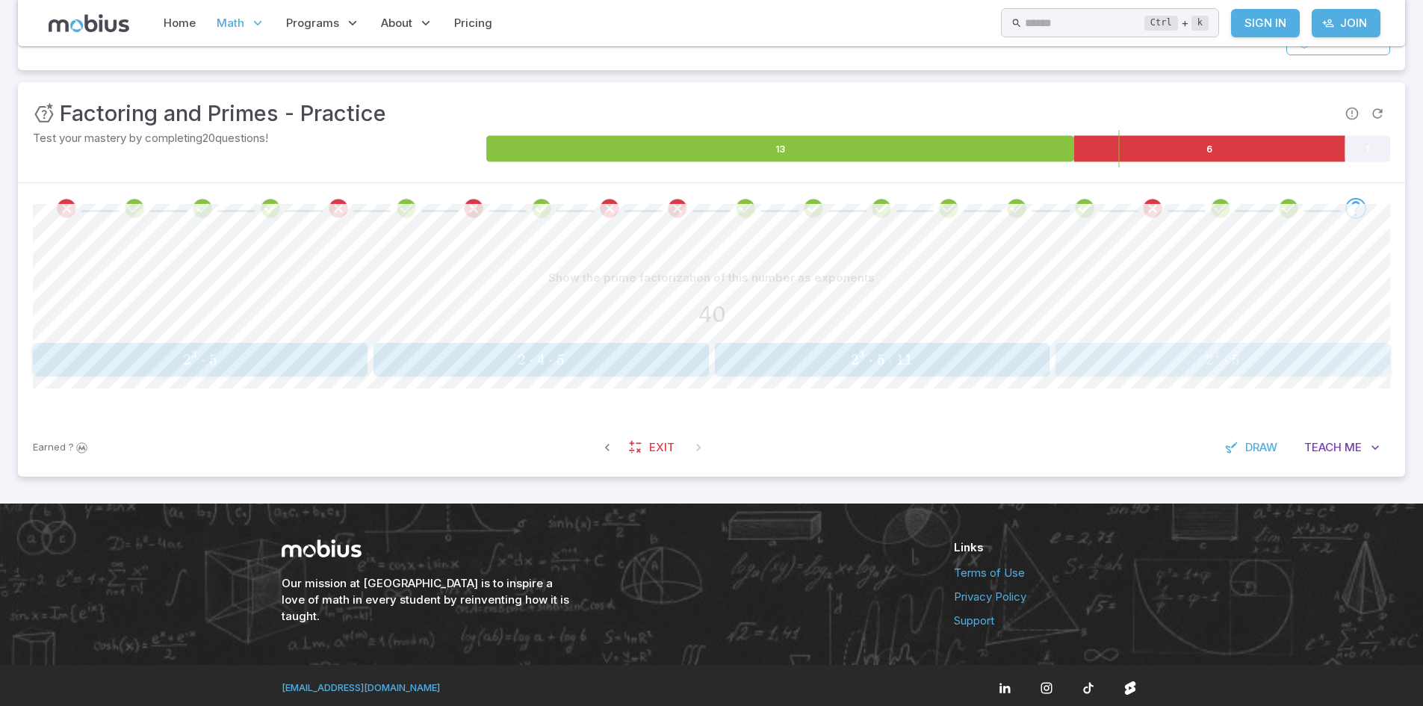
drag, startPoint x: 1231, startPoint y: 364, endPoint x: 1205, endPoint y: 365, distance: 26.2
click at [1205, 365] on span "2 4 ⋅ 5" at bounding box center [1222, 359] width 325 height 19
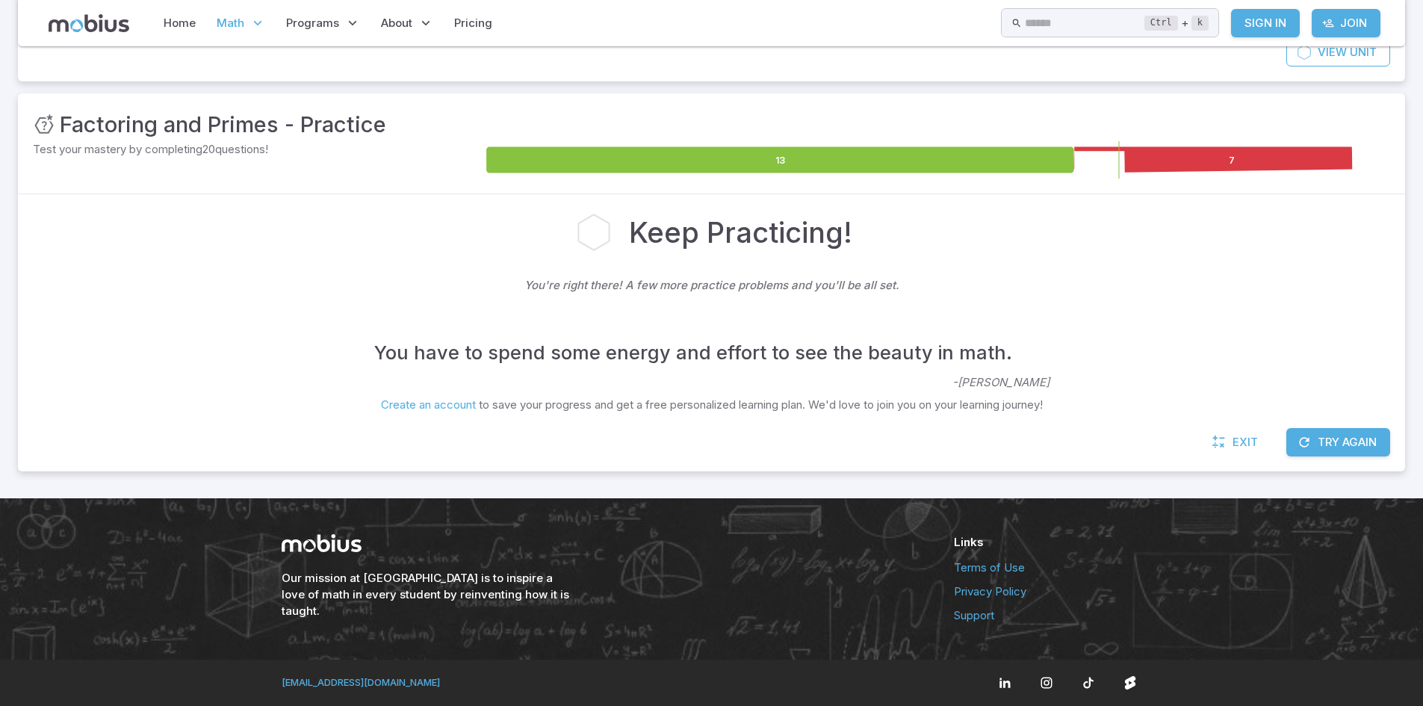
scroll to position [164, 0]
click at [1359, 456] on div "Exit Try Again" at bounding box center [711, 449] width 1387 height 43
click at [1352, 441] on button "Try Again" at bounding box center [1338, 442] width 104 height 28
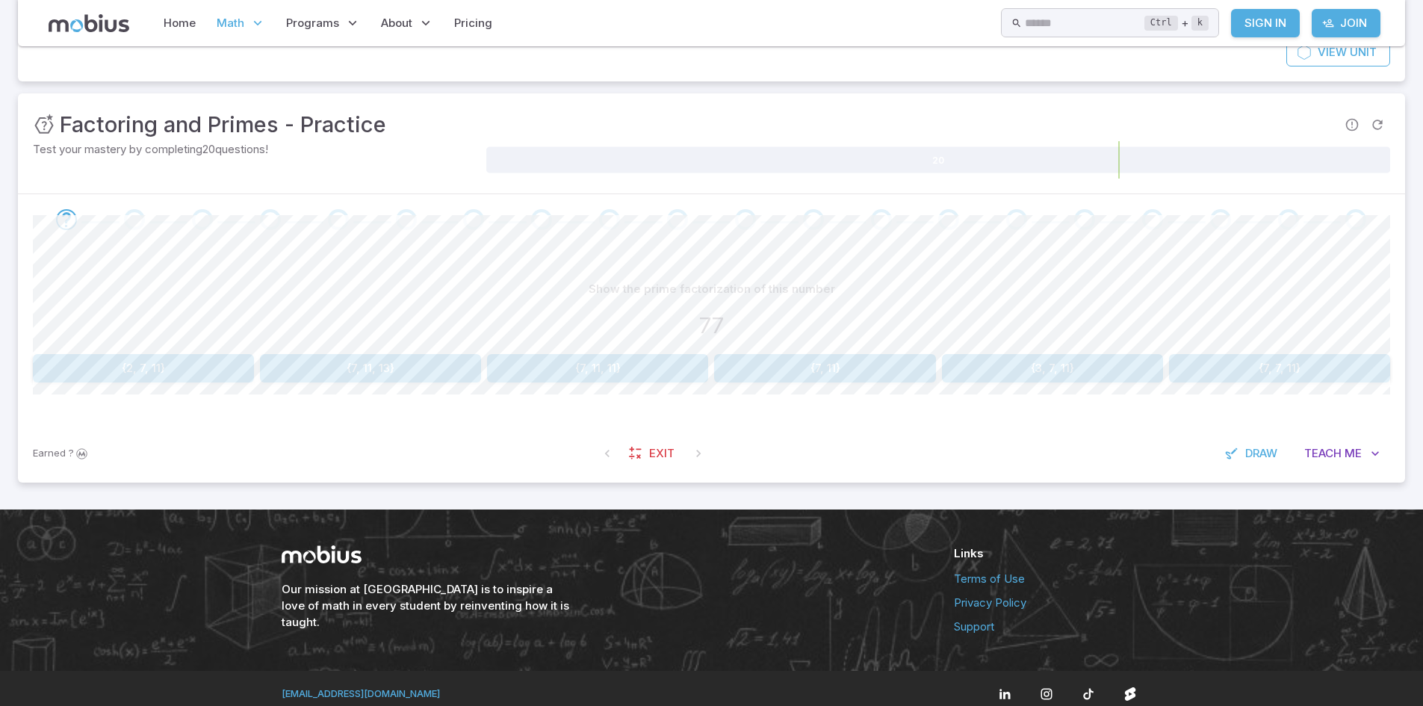
click at [904, 359] on button "{7, 11}" at bounding box center [824, 368] width 221 height 28
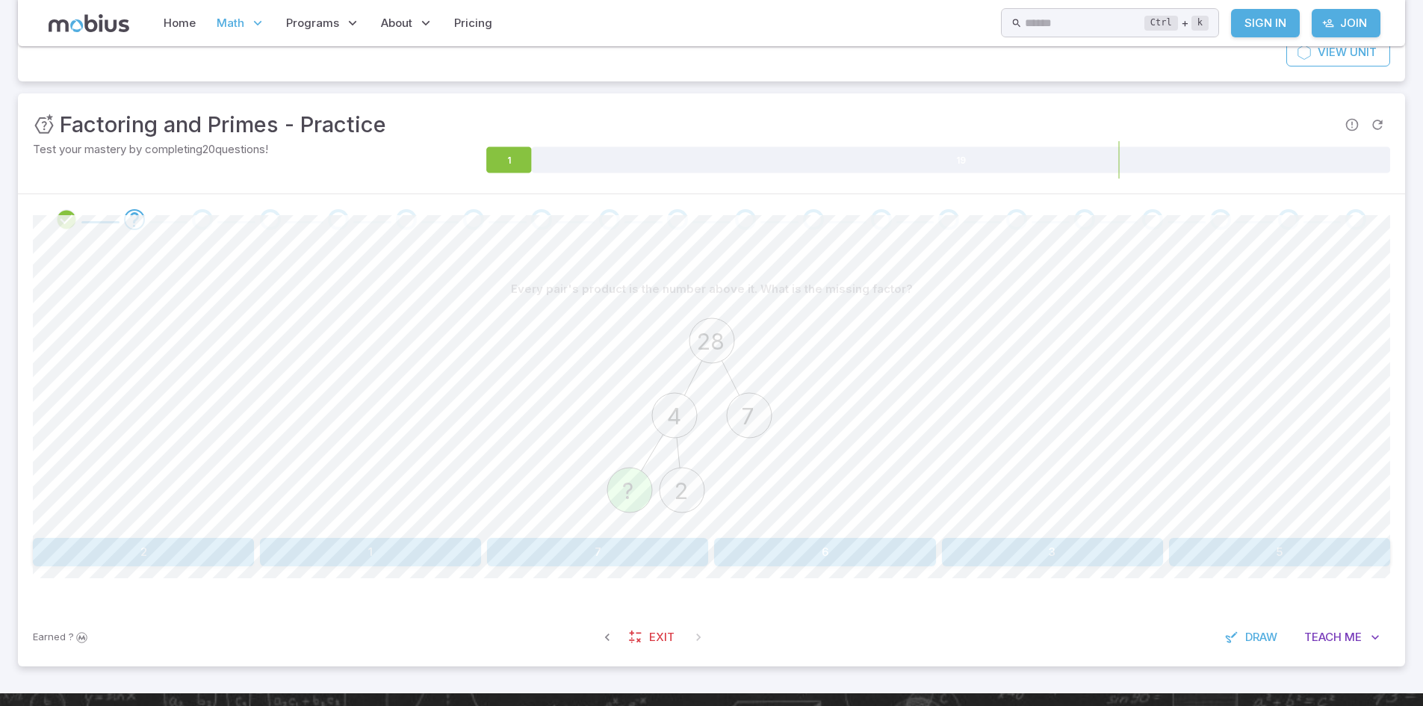
click at [144, 541] on button "2" at bounding box center [143, 552] width 221 height 28
click at [1081, 553] on button "2 x 5 x 5" at bounding box center [1052, 552] width 221 height 28
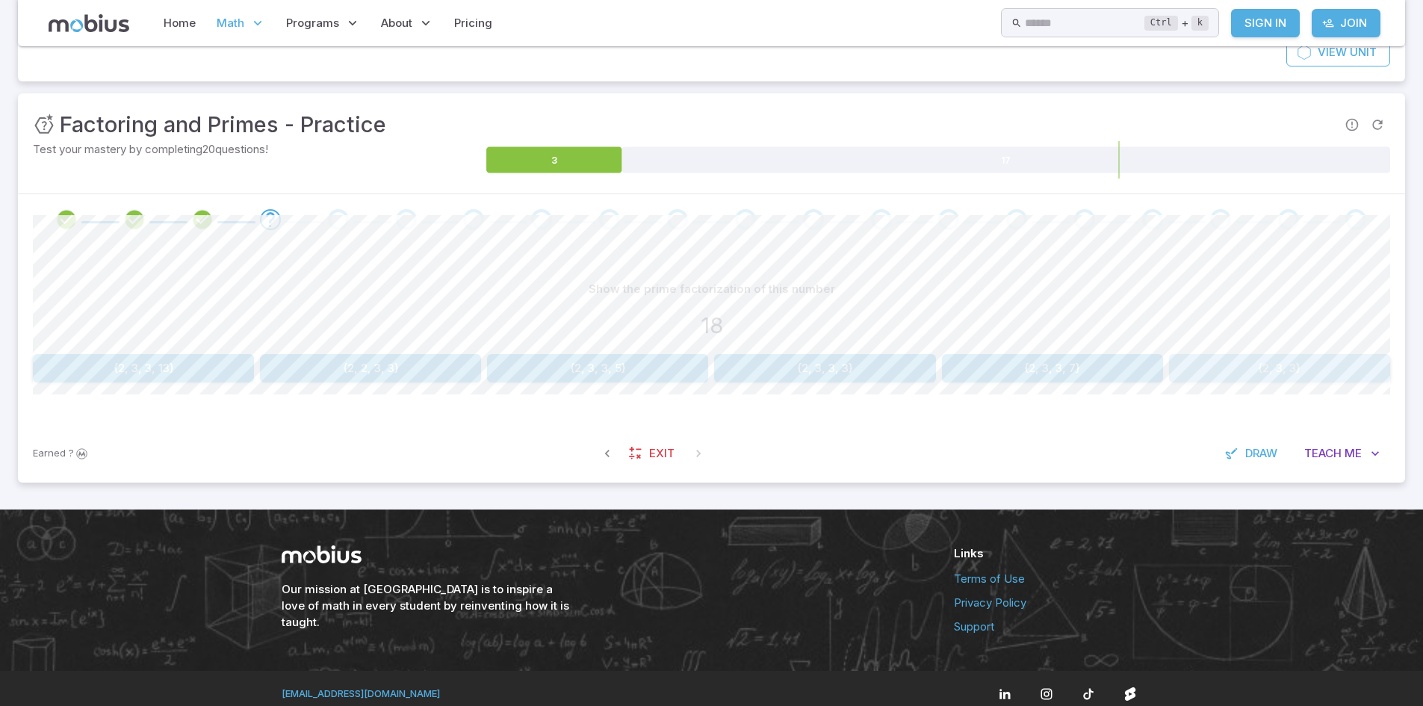
click at [1226, 360] on button "{2, 3, 3}" at bounding box center [1279, 368] width 221 height 28
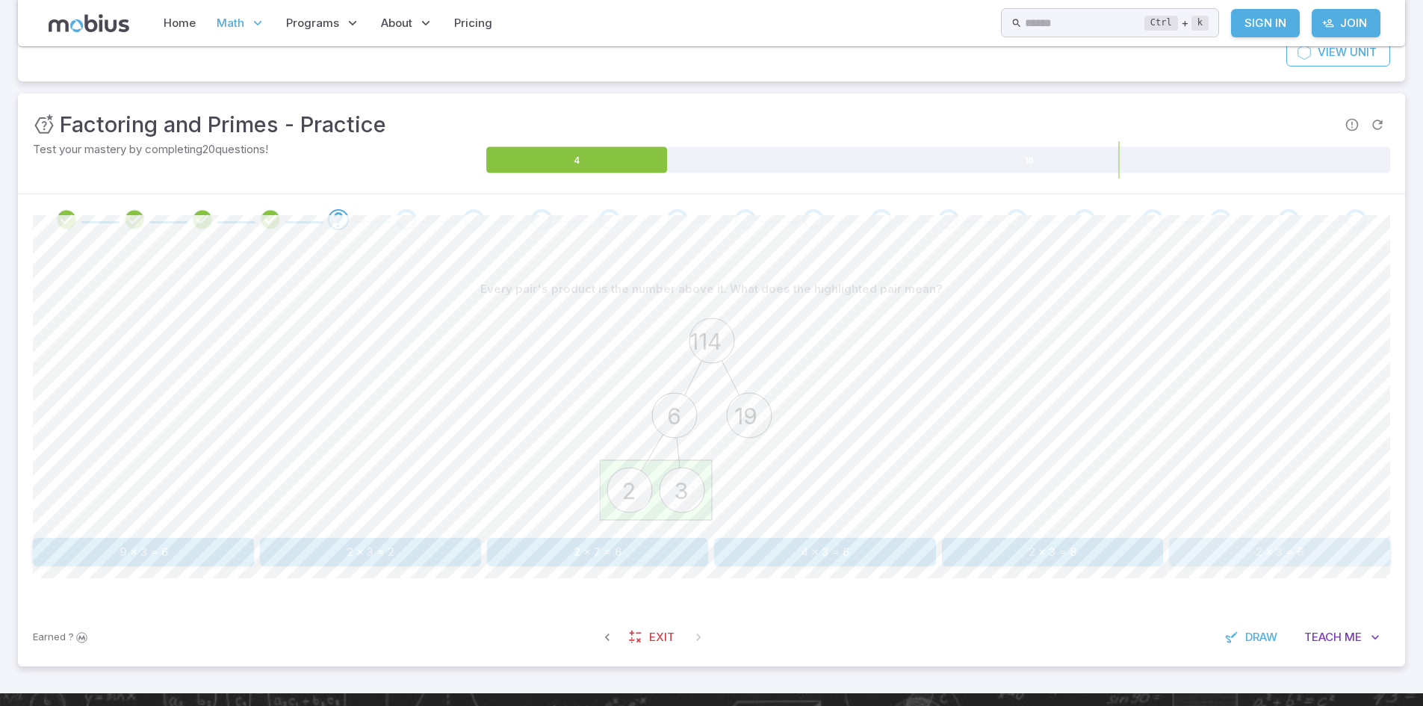
click at [1221, 555] on button "2 x 3 = 6" at bounding box center [1279, 552] width 221 height 28
click at [1296, 576] on div "Complete the factor tree to find the prime factorization of this number 24 4 6 …" at bounding box center [711, 426] width 1357 height 363
click at [1292, 547] on button "2 x 2 x 2 x 3" at bounding box center [1279, 552] width 221 height 28
